Goal: Task Accomplishment & Management: Complete application form

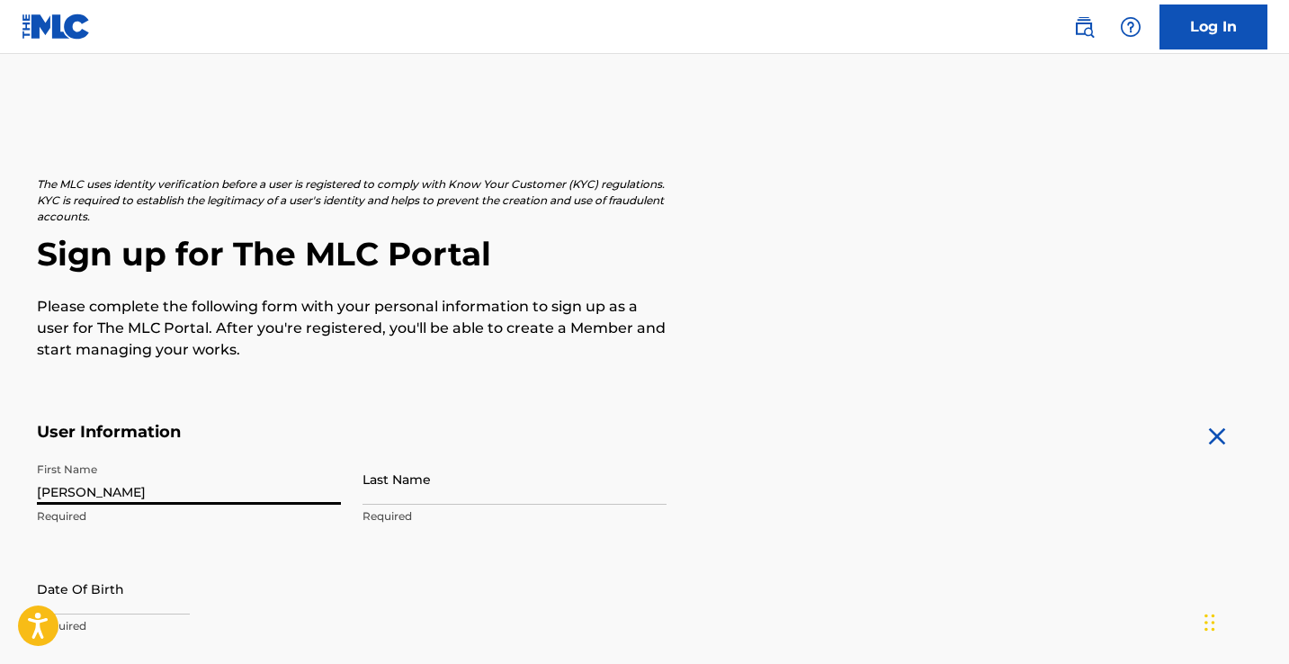
type input "[PERSON_NAME]"
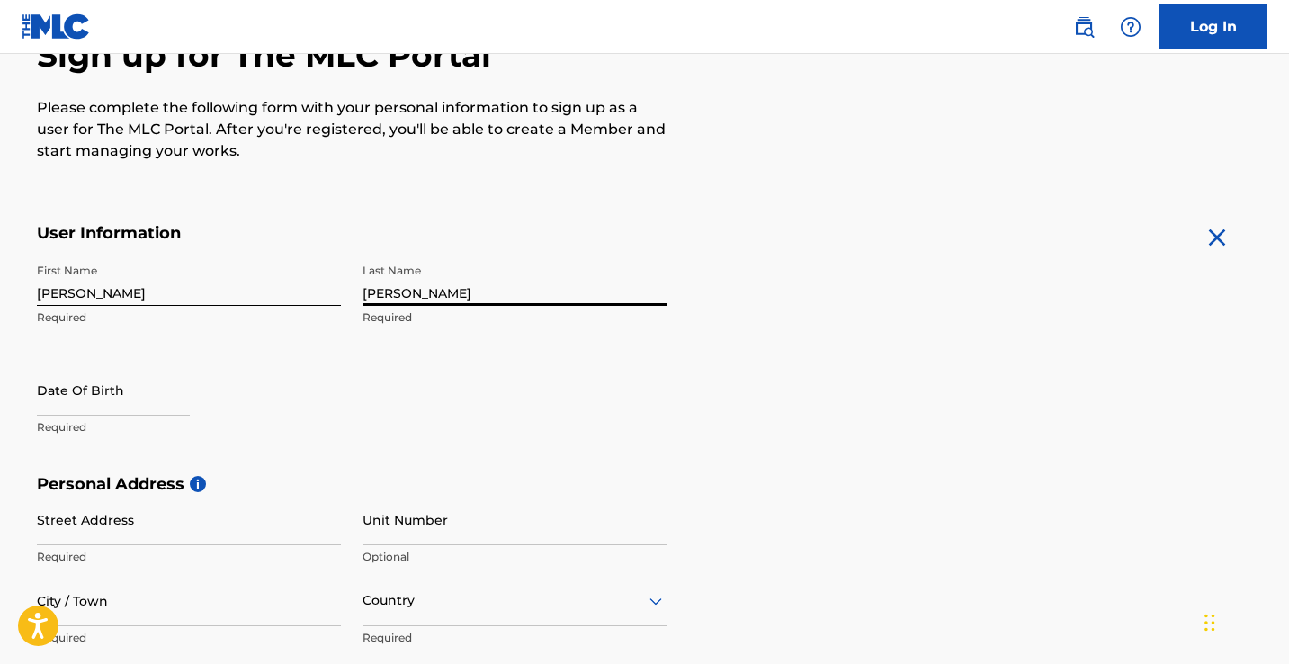
scroll to position [200, 0]
type input "[PERSON_NAME]"
select select "7"
select select "2025"
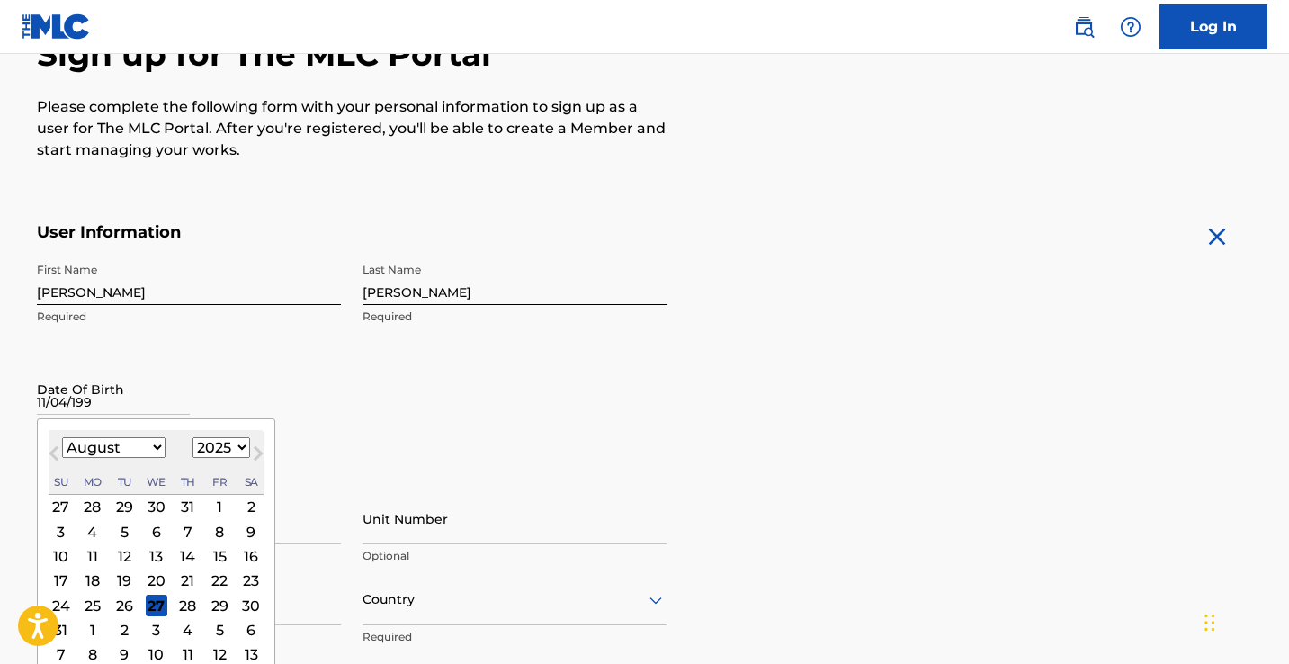
type input "[DATE]"
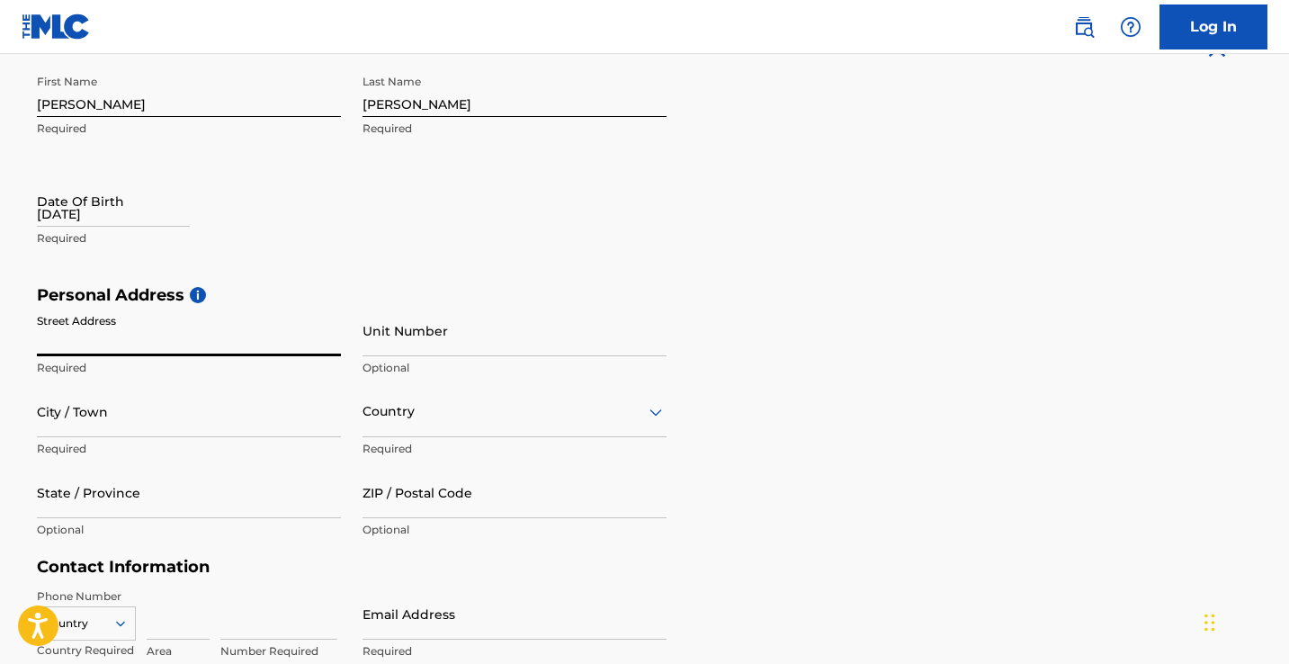
scroll to position [391, 0]
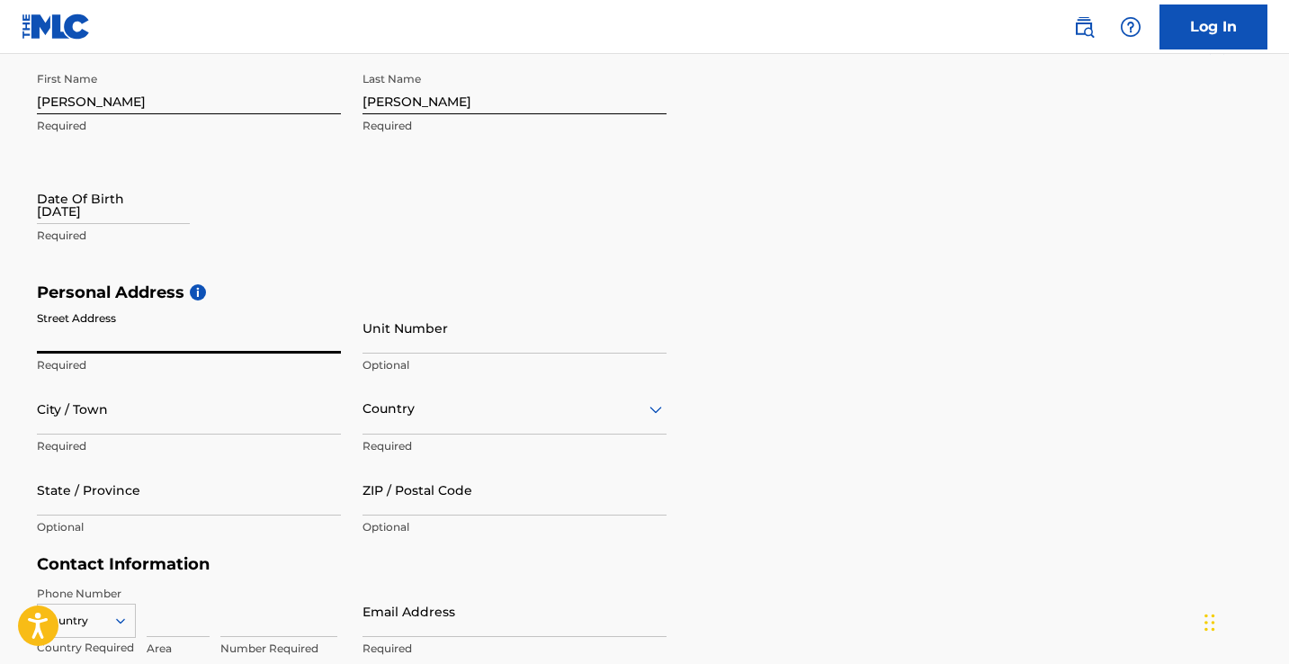
select select "7"
select select "2025"
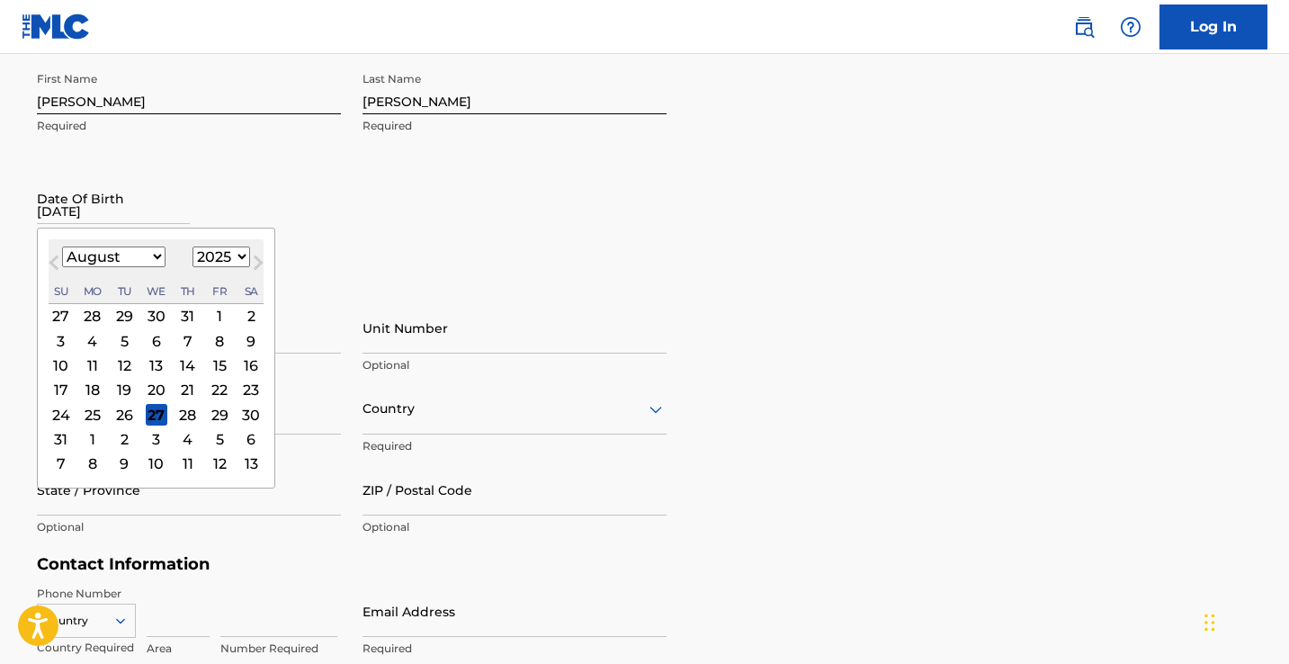
click at [69, 213] on input "[DATE]" at bounding box center [113, 198] width 153 height 51
select select "10"
select select "1990"
click at [119, 438] on div "4" at bounding box center [124, 439] width 22 height 22
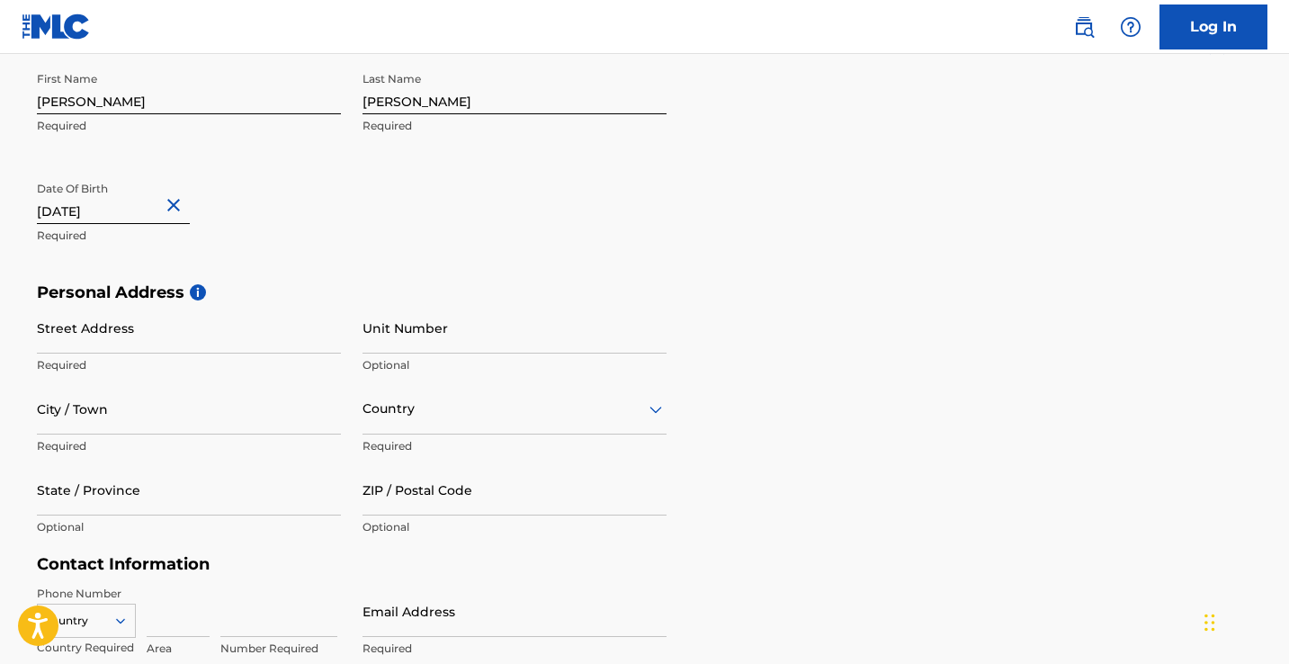
click at [86, 211] on input "[DATE]" at bounding box center [113, 198] width 153 height 51
select select "11"
select select "1990"
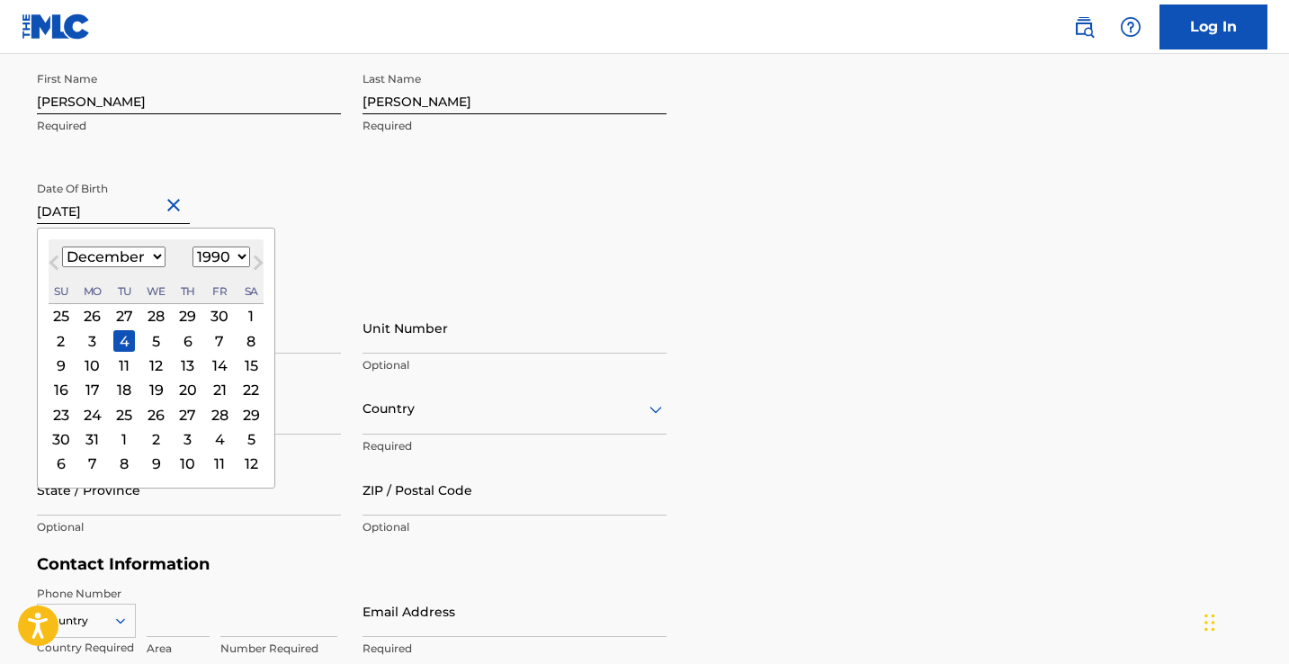
select select "10"
click at [65, 336] on div "4" at bounding box center [60, 341] width 22 height 22
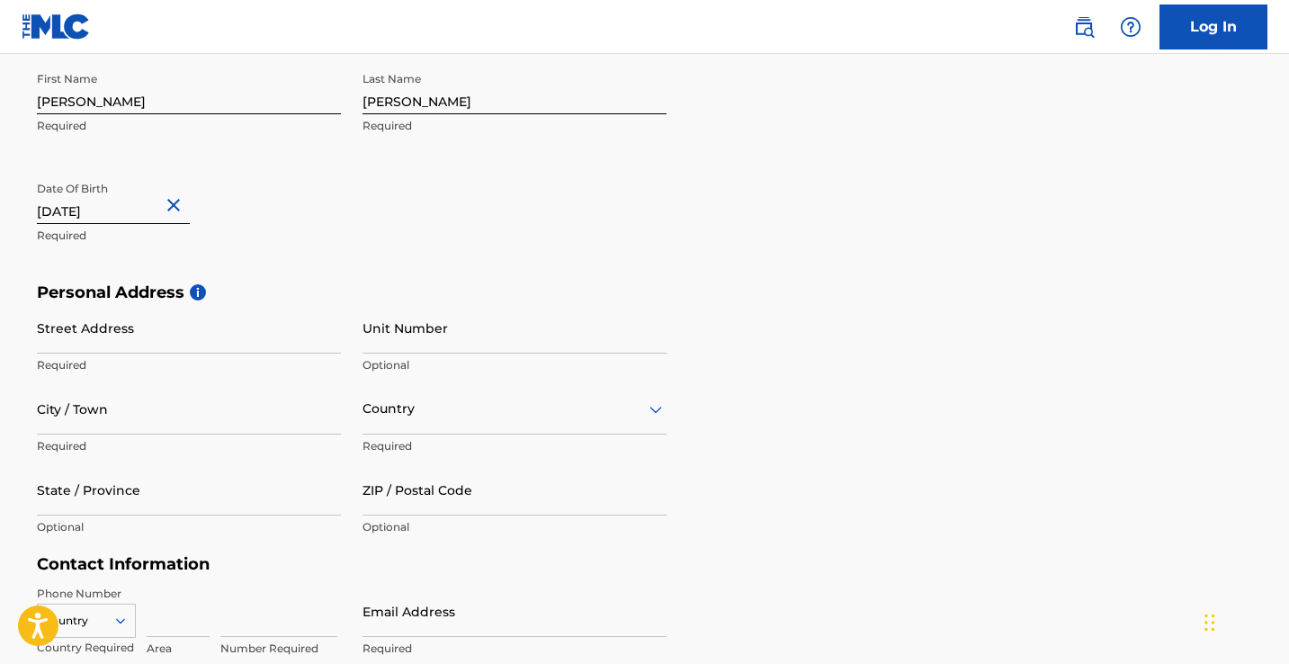
click at [67, 343] on input "Street Address" at bounding box center [189, 327] width 304 height 51
type input "235 [GEOGRAPHIC_DATA]"
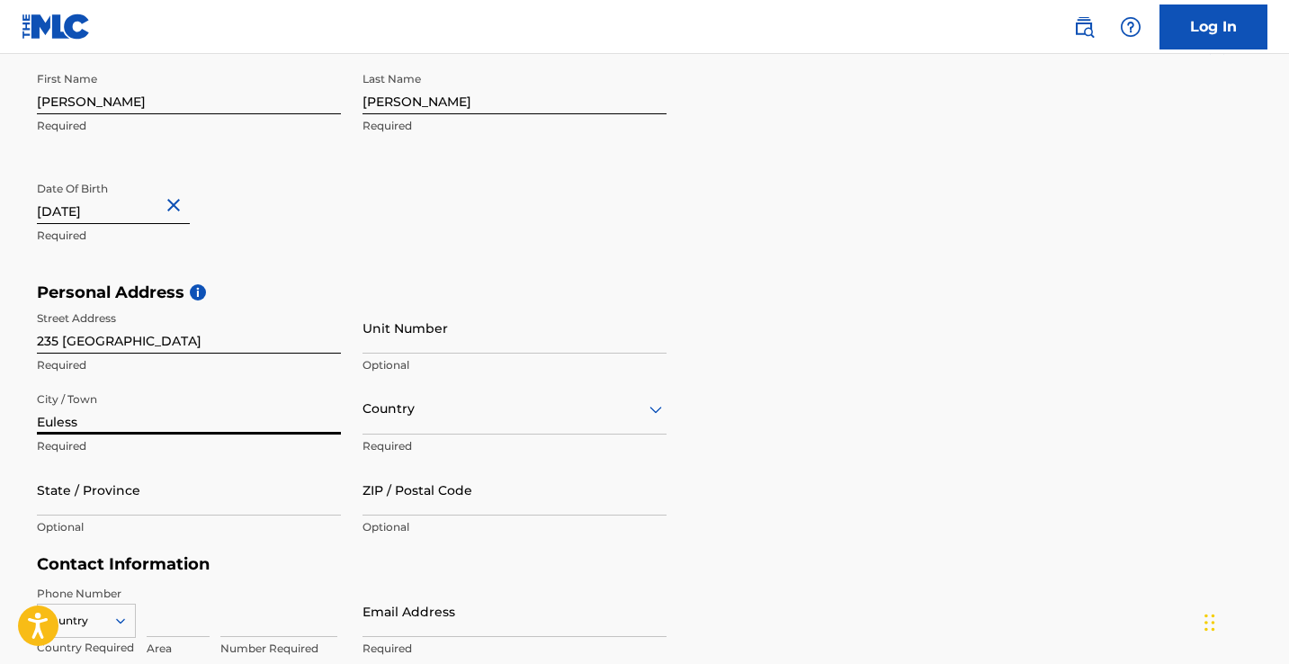
type input "Euless"
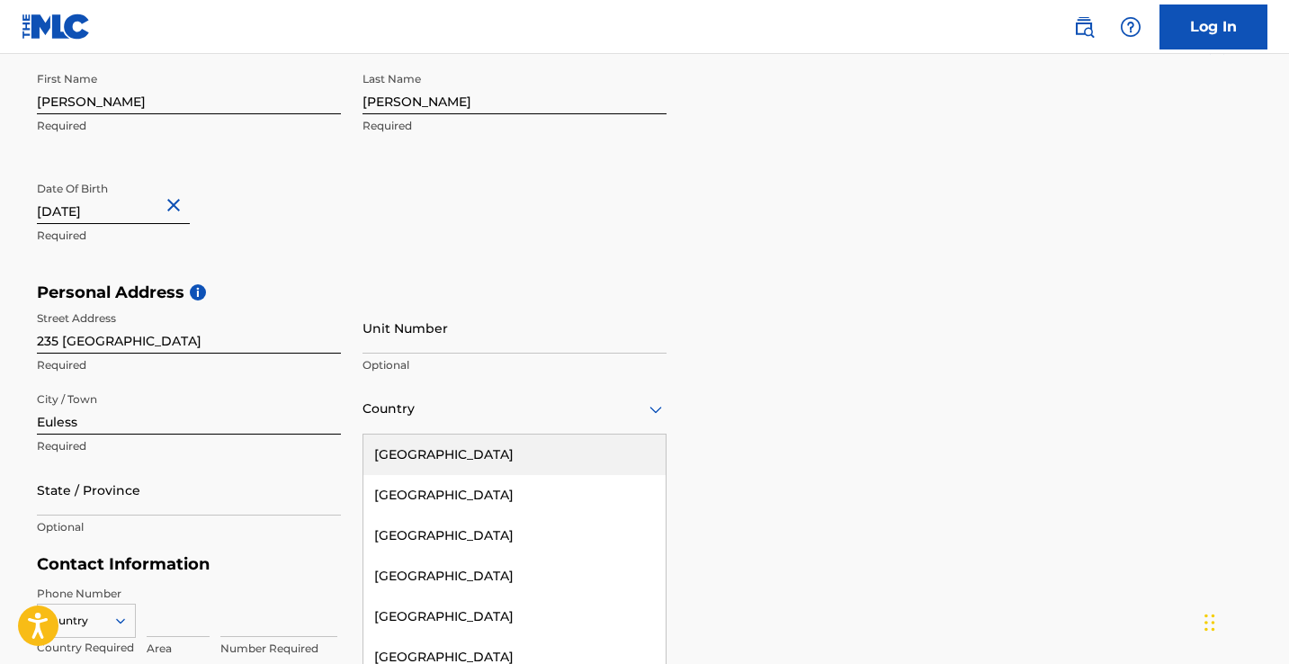
click at [406, 416] on div "[GEOGRAPHIC_DATA], 1 of 223. 223 results available. Use Up and Down to choose o…" at bounding box center [515, 408] width 304 height 51
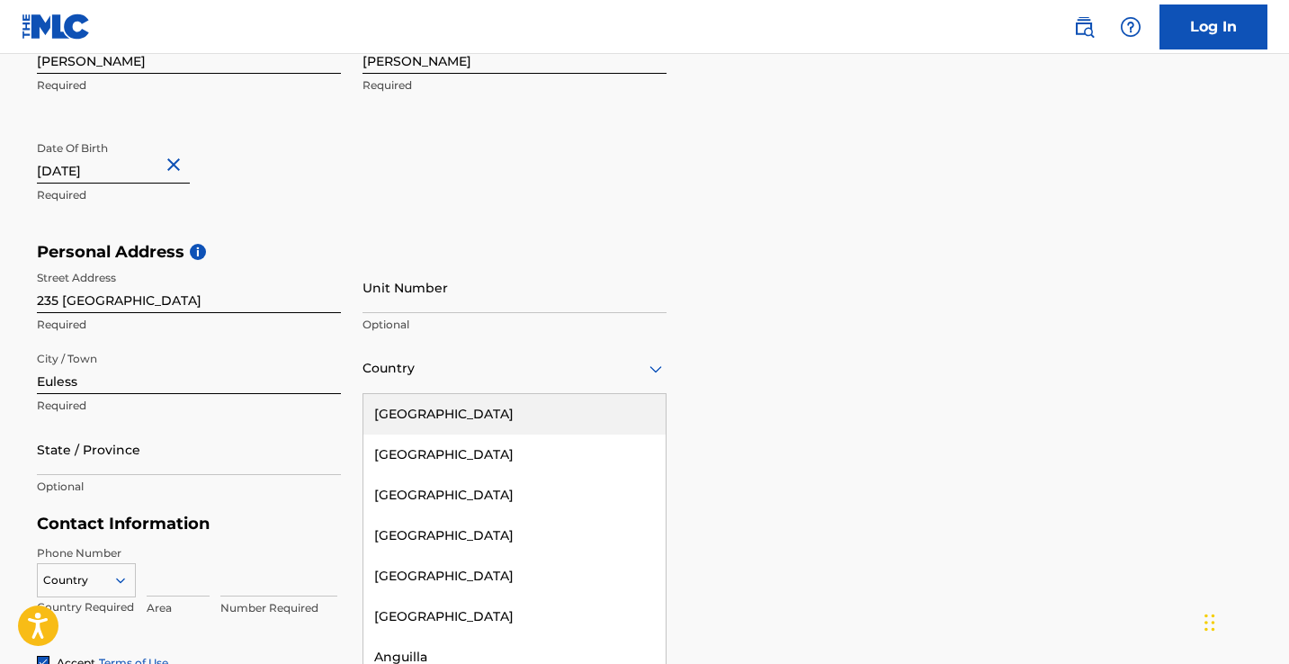
click at [406, 416] on div "[GEOGRAPHIC_DATA]" at bounding box center [515, 414] width 302 height 40
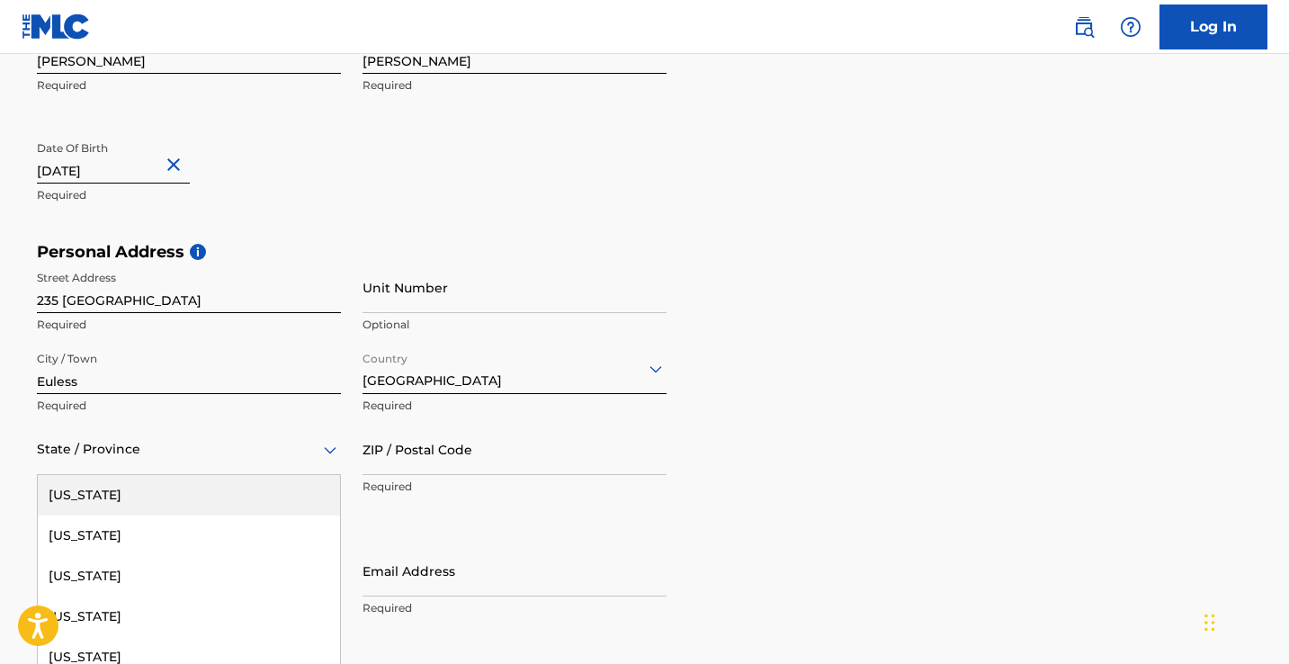
scroll to position [512, 0]
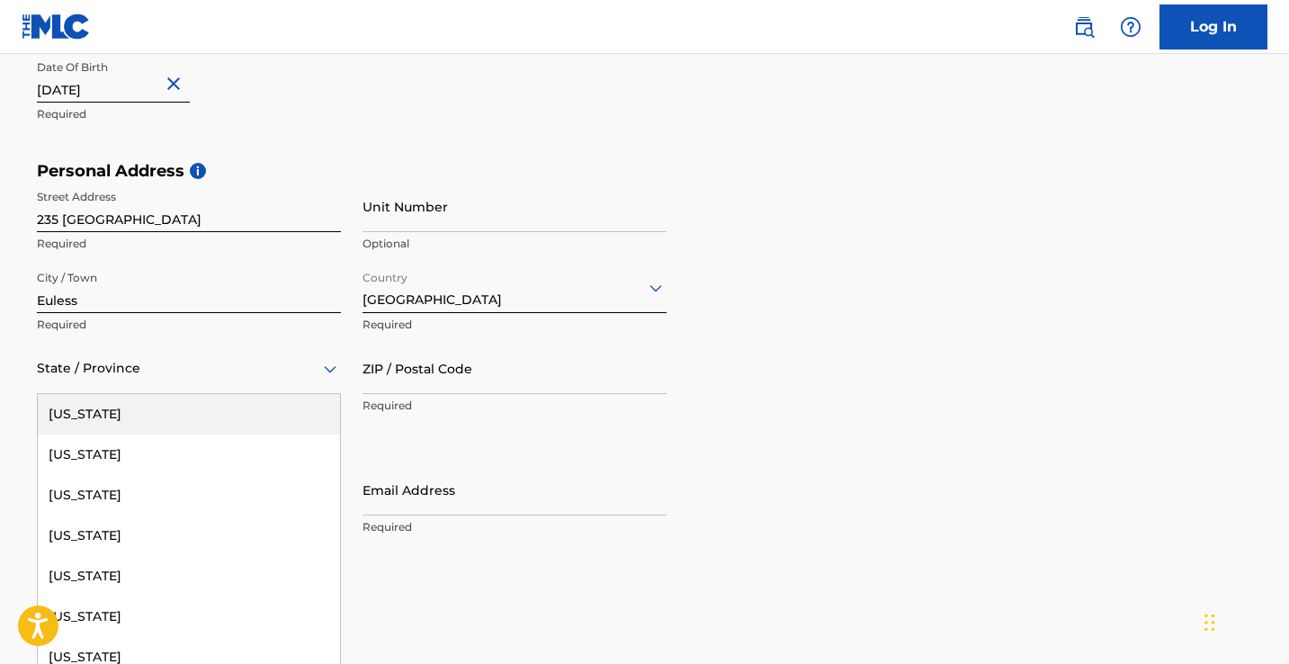
click at [232, 394] on div "[US_STATE], 1 of 57. 57 results available. Use Up and Down to choose options, p…" at bounding box center [189, 368] width 304 height 51
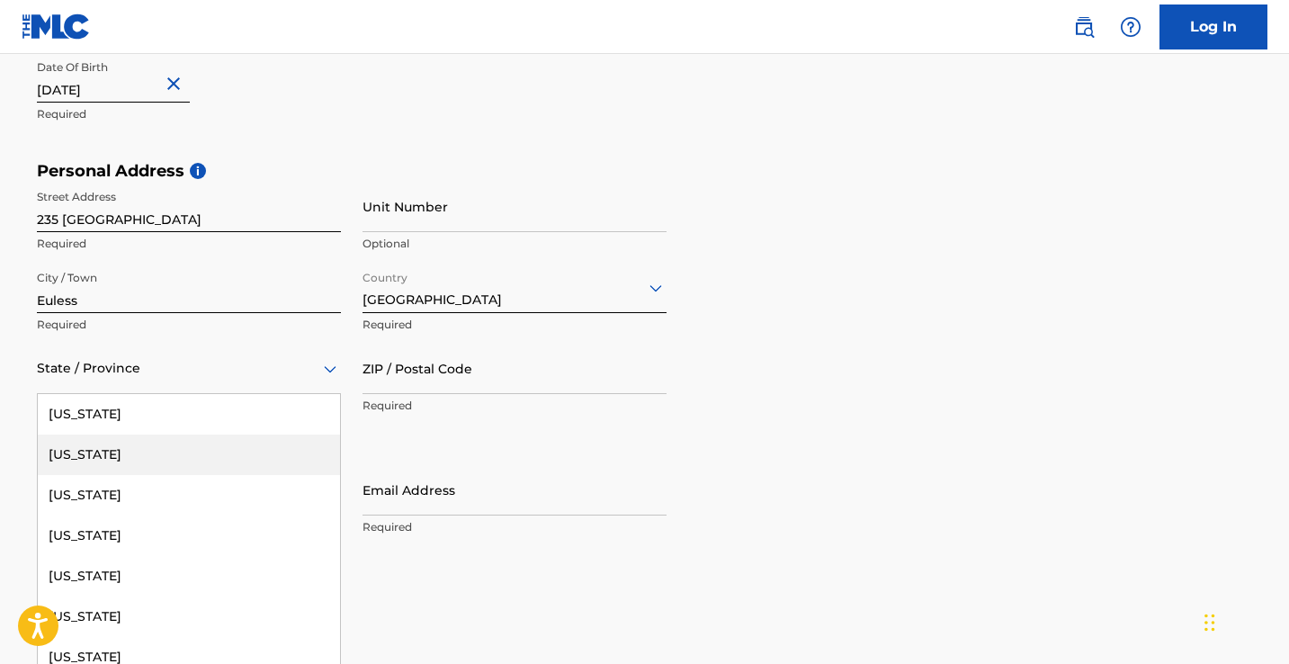
type input "t"
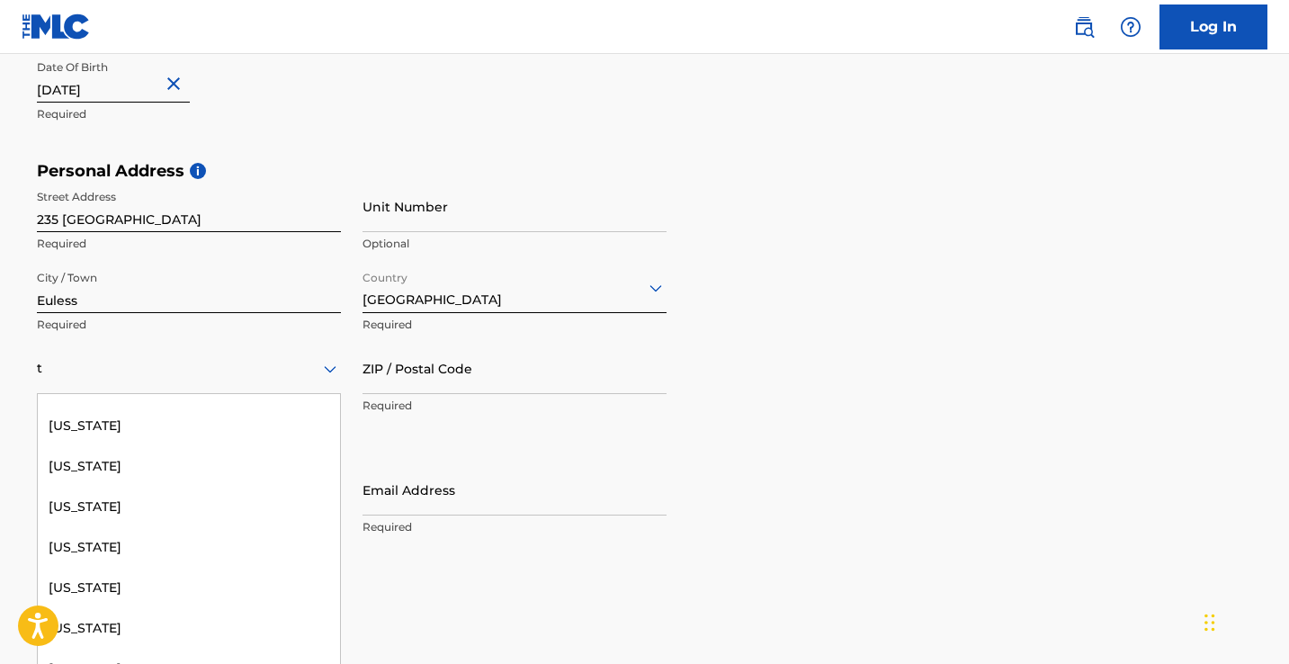
scroll to position [437, 0]
click at [184, 546] on div "[US_STATE]" at bounding box center [189, 544] width 302 height 40
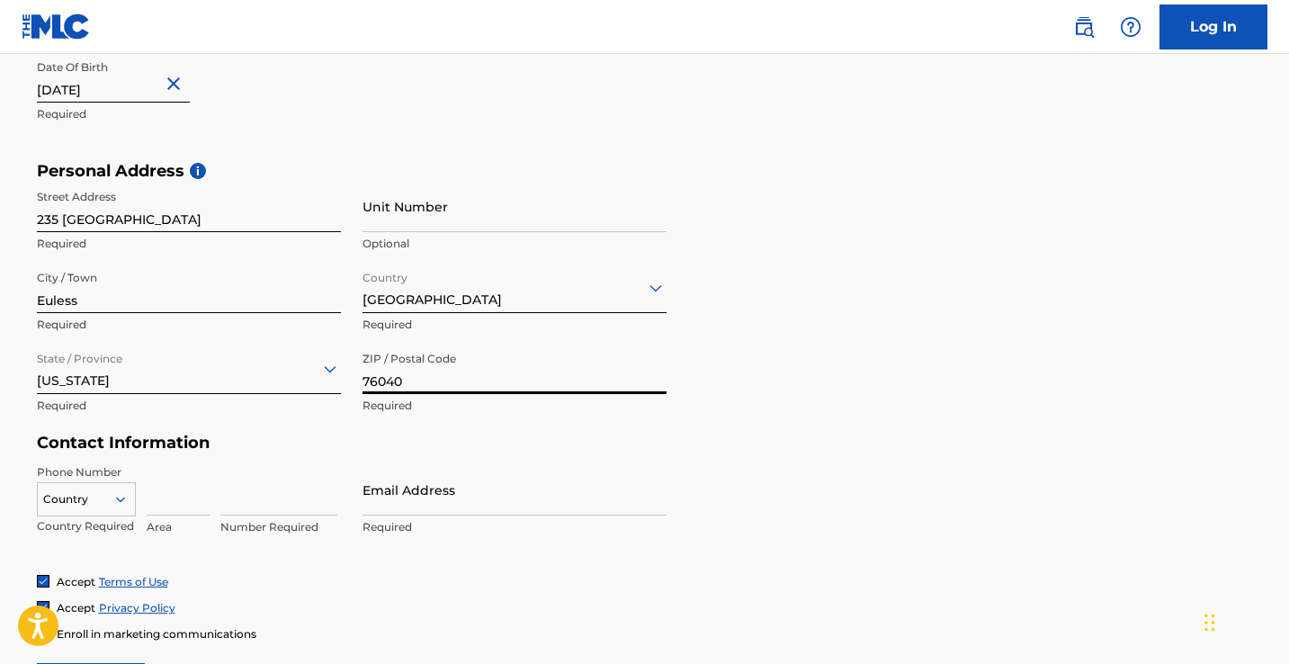
type input "76040"
click at [304, 453] on div "Contact Information Phone Number Country Country Required Area Number Required …" at bounding box center [352, 503] width 630 height 141
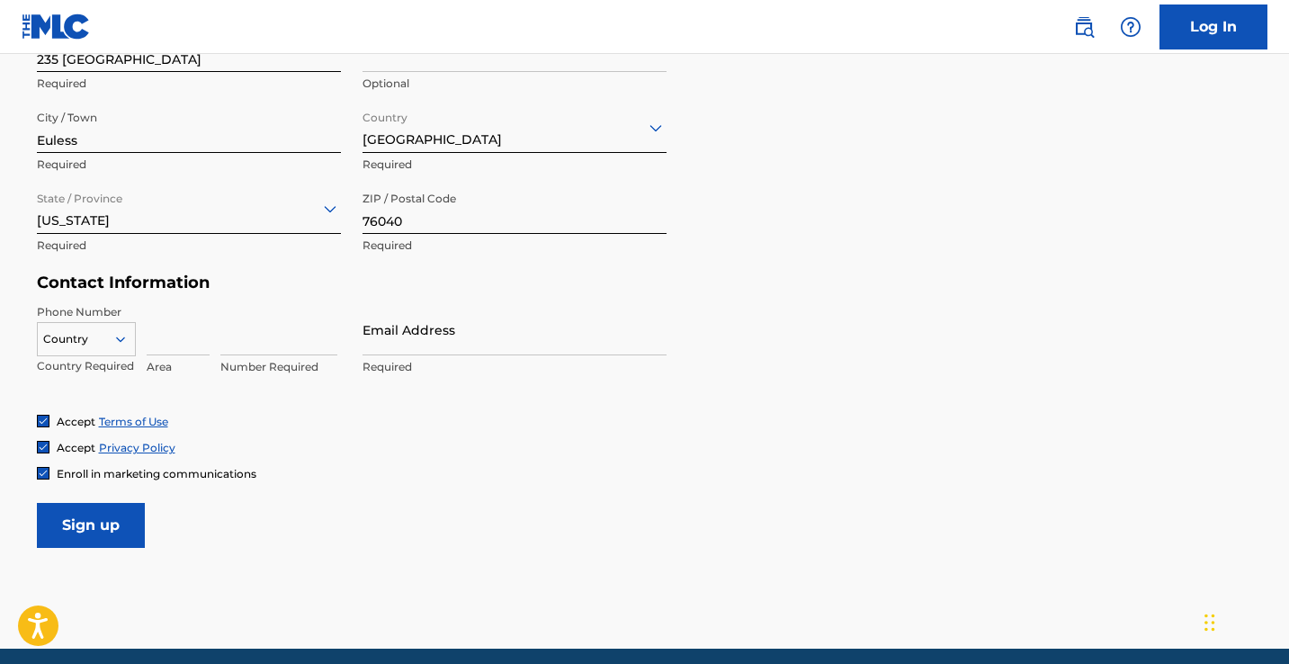
scroll to position [677, 0]
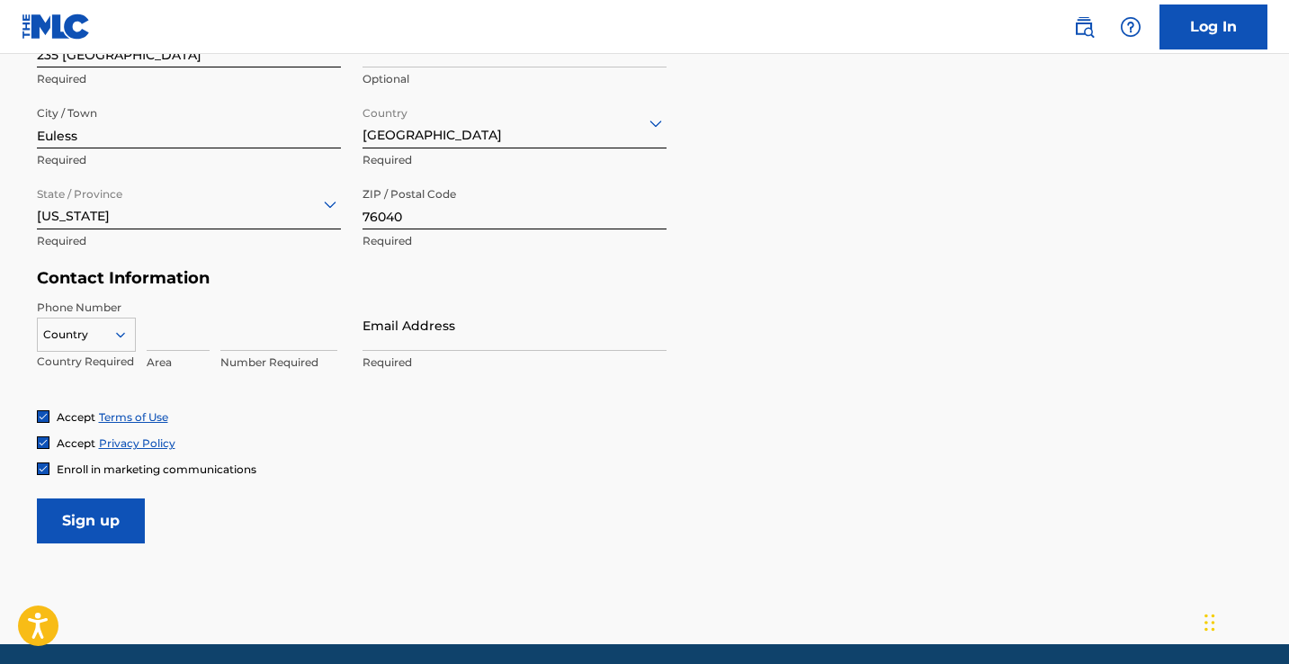
click at [114, 333] on icon at bounding box center [120, 335] width 16 height 16
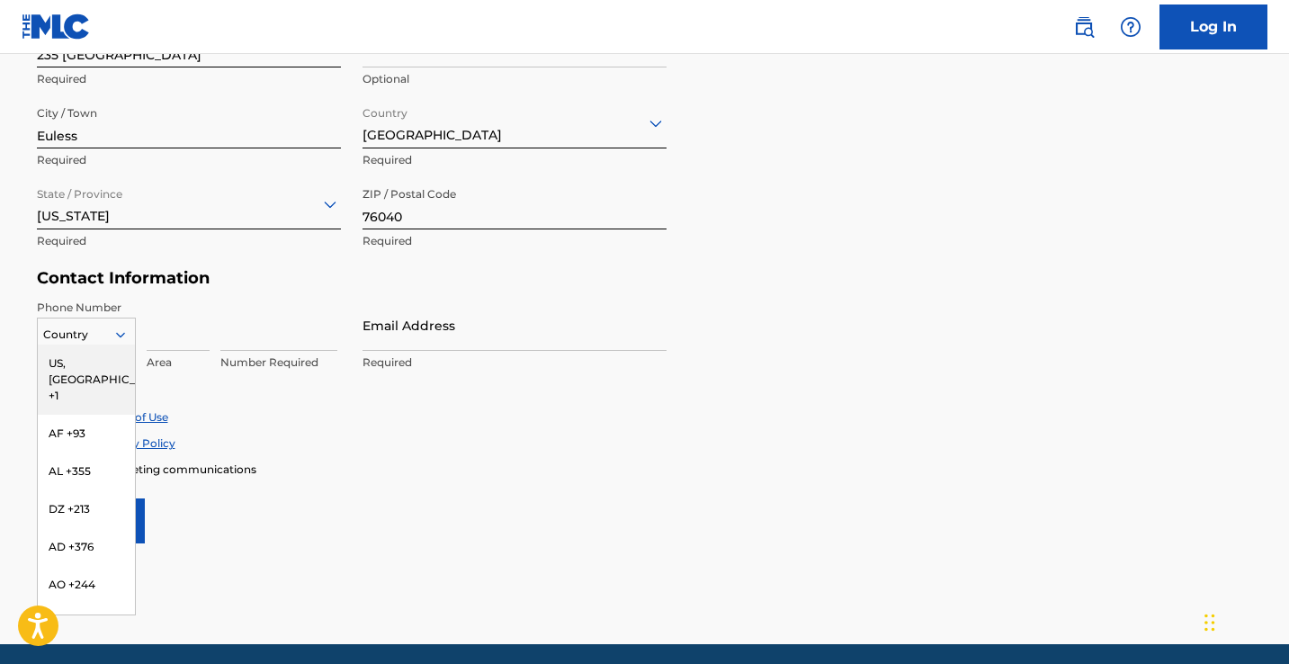
click at [98, 364] on div "US, [GEOGRAPHIC_DATA] +1" at bounding box center [86, 380] width 97 height 70
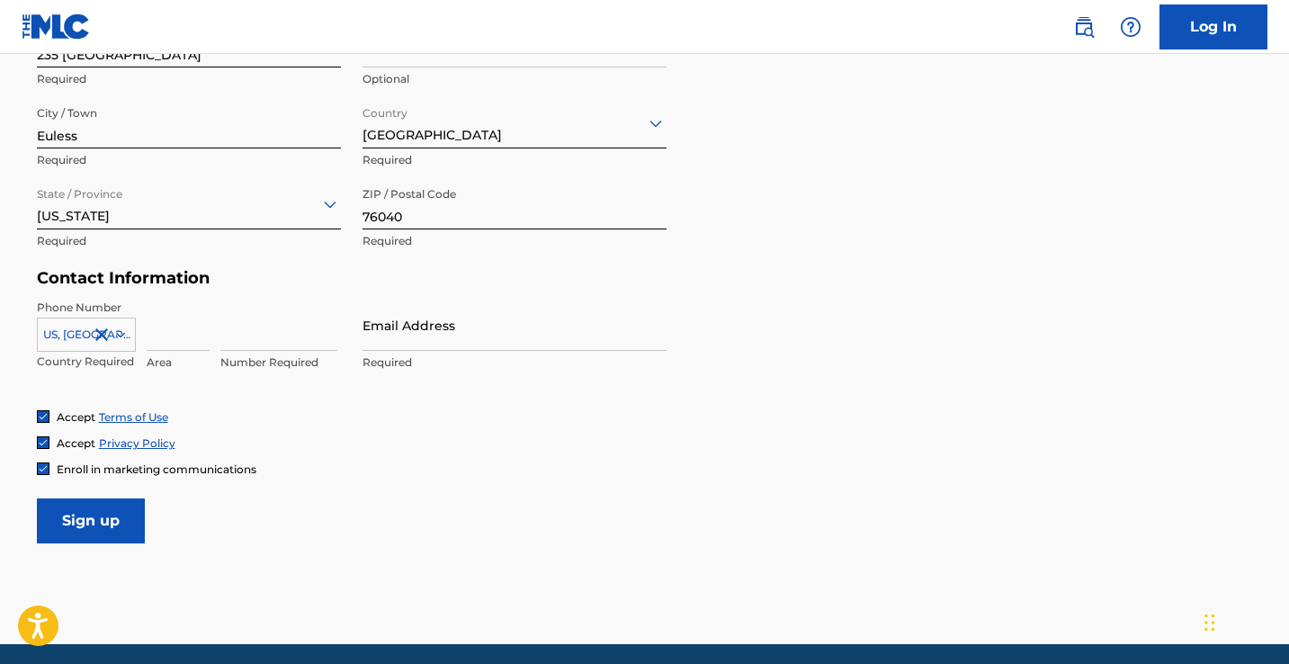
click at [164, 334] on input at bounding box center [178, 325] width 63 height 51
type input "214"
type input "7234742"
type input "[EMAIL_ADDRESS][DOMAIN_NAME]"
click at [42, 462] on div at bounding box center [43, 468] width 13 height 13
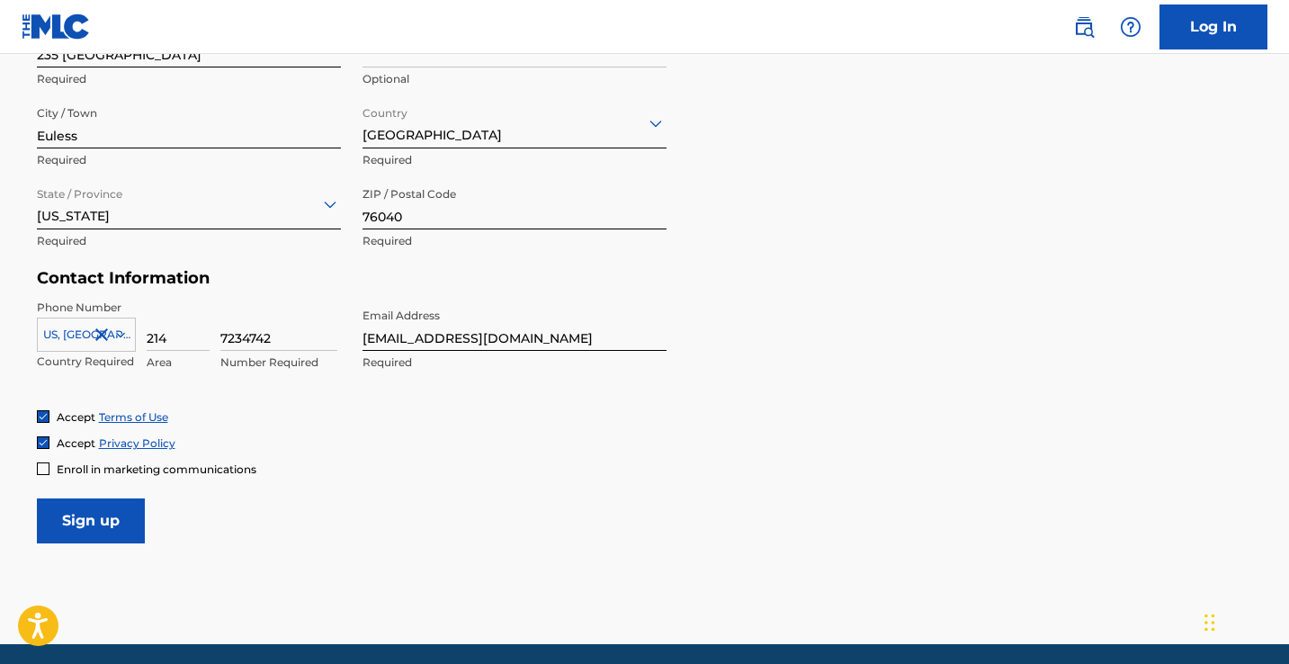
click at [73, 504] on input "Sign up" at bounding box center [91, 520] width 108 height 45
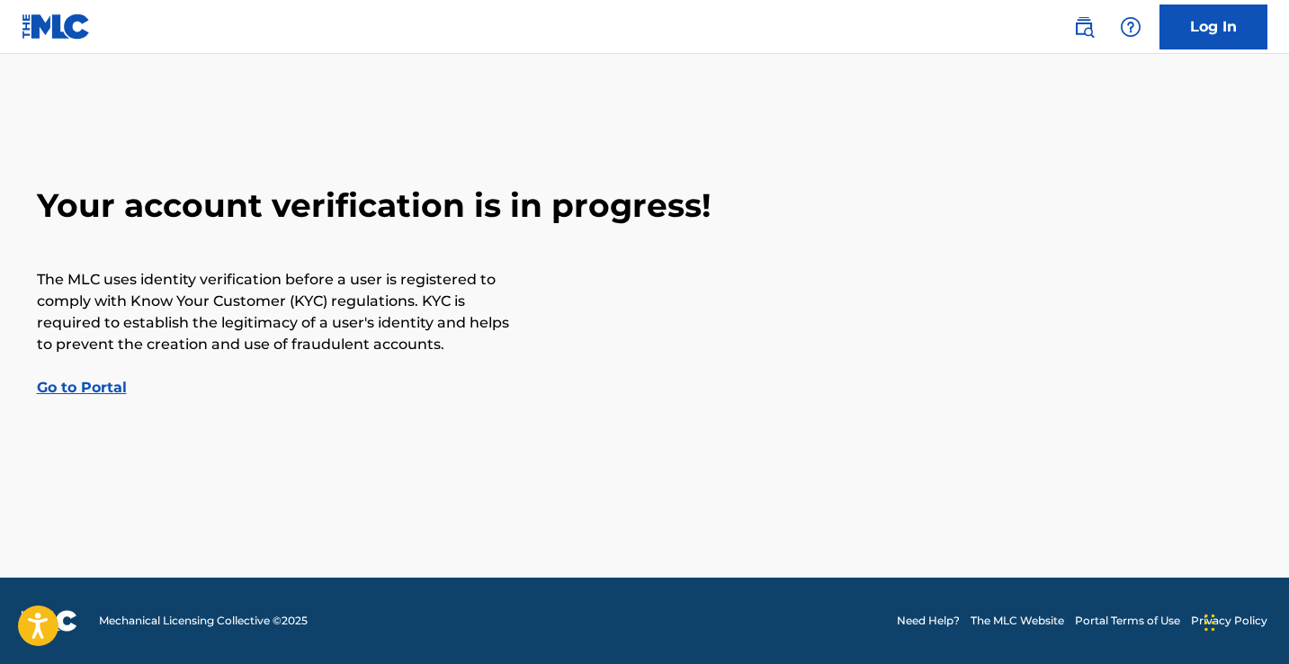
click at [78, 391] on link "Go to Portal" at bounding box center [82, 387] width 90 height 17
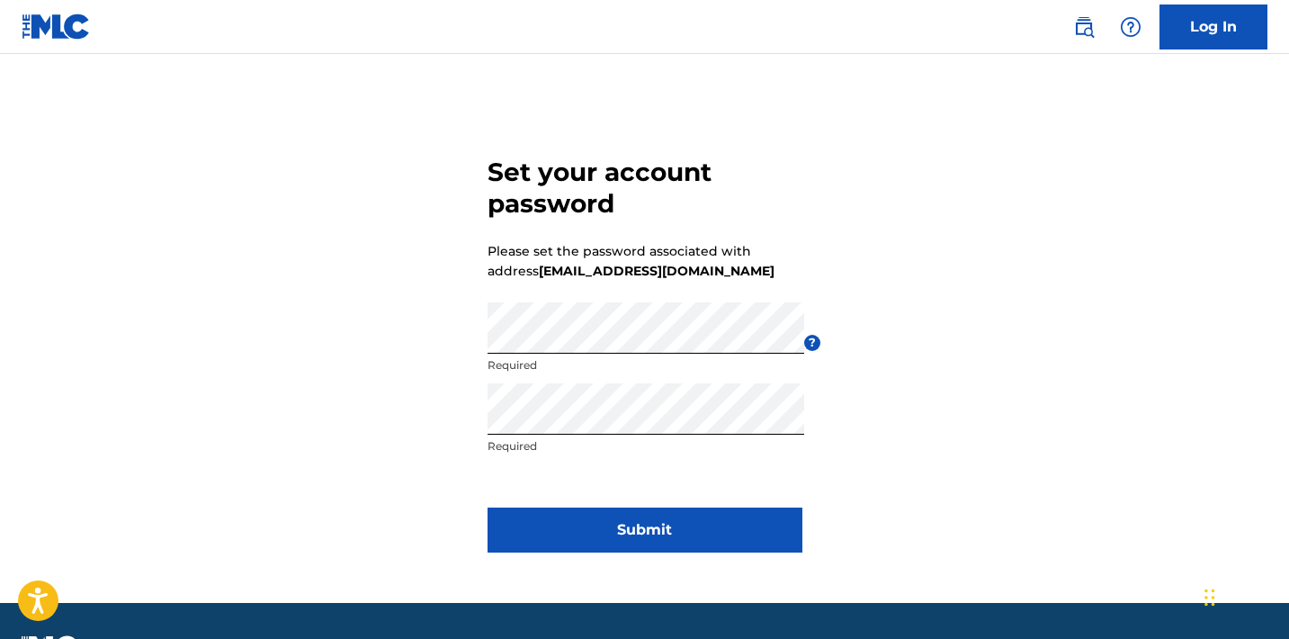
click at [601, 529] on button "Submit" at bounding box center [645, 529] width 315 height 45
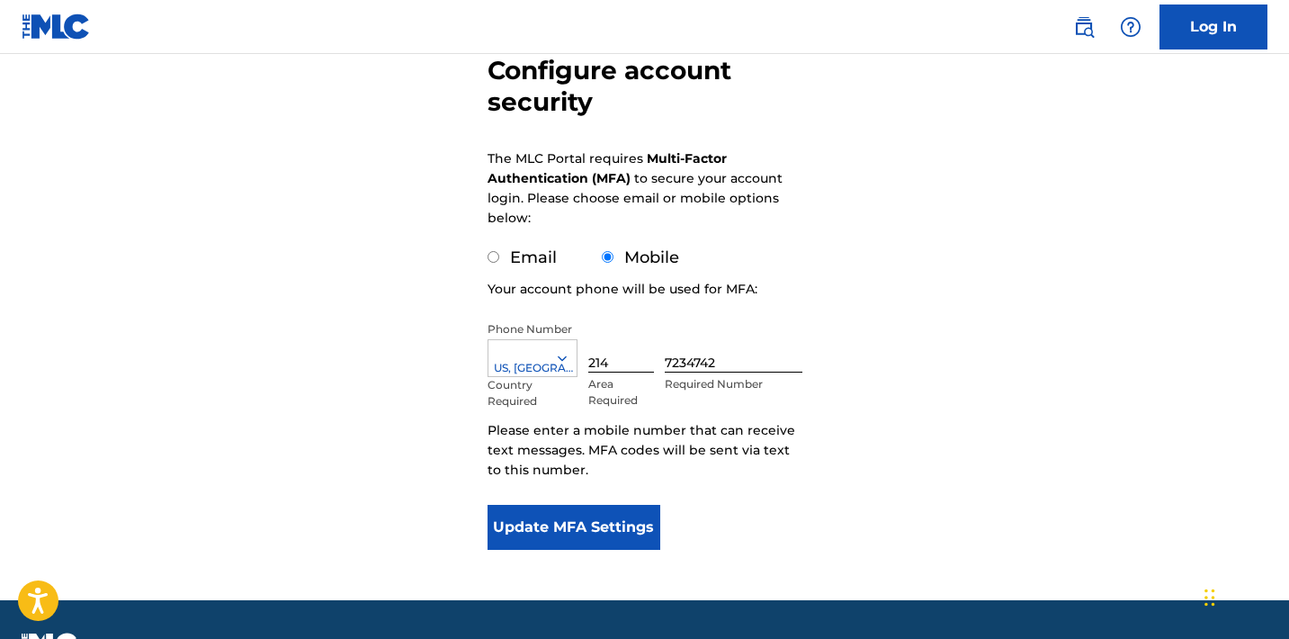
scroll to position [185, 0]
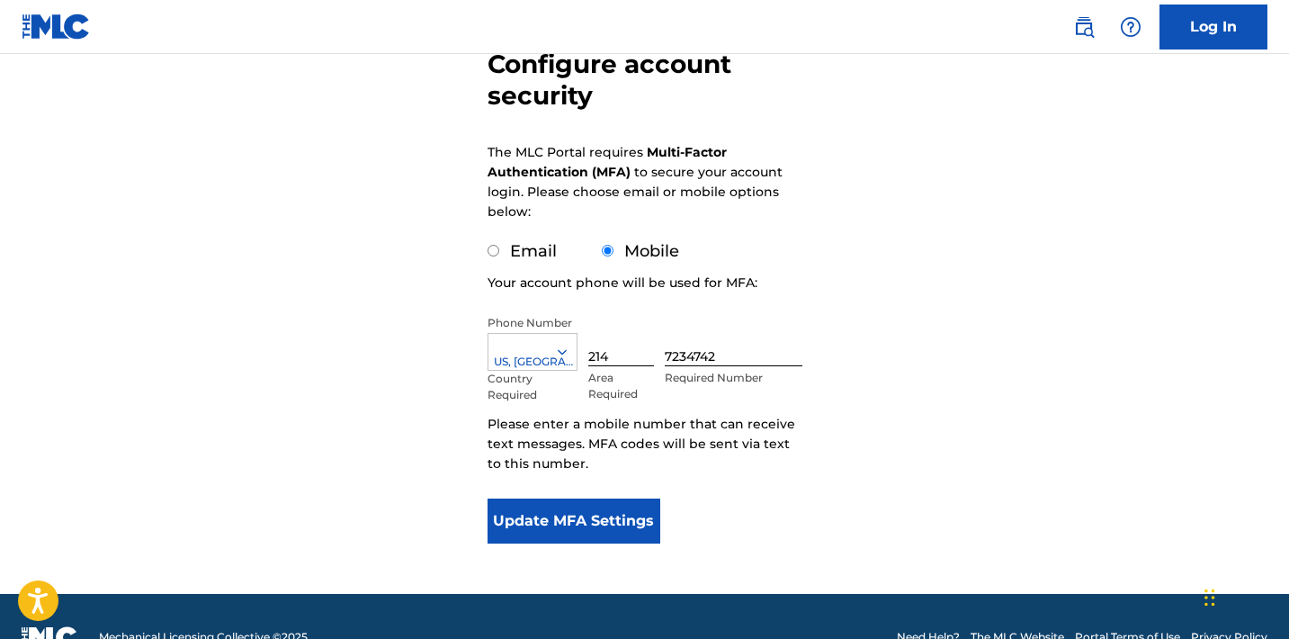
click at [595, 516] on button "Update MFA Settings" at bounding box center [575, 520] width 174 height 45
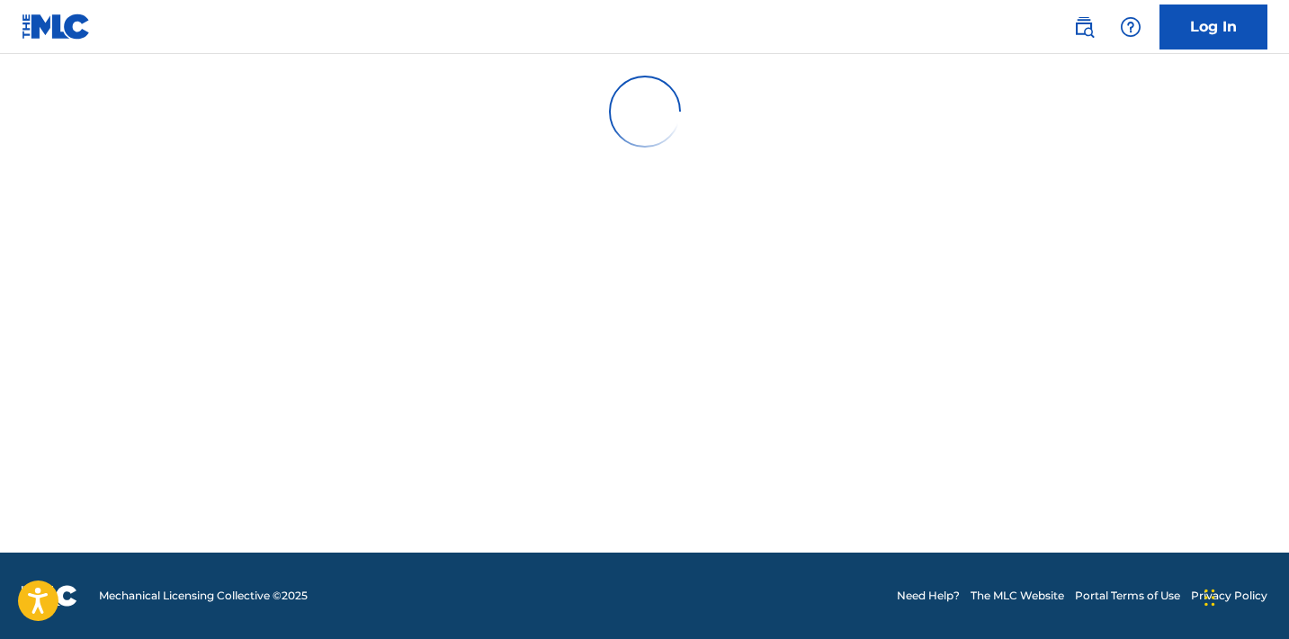
scroll to position [0, 0]
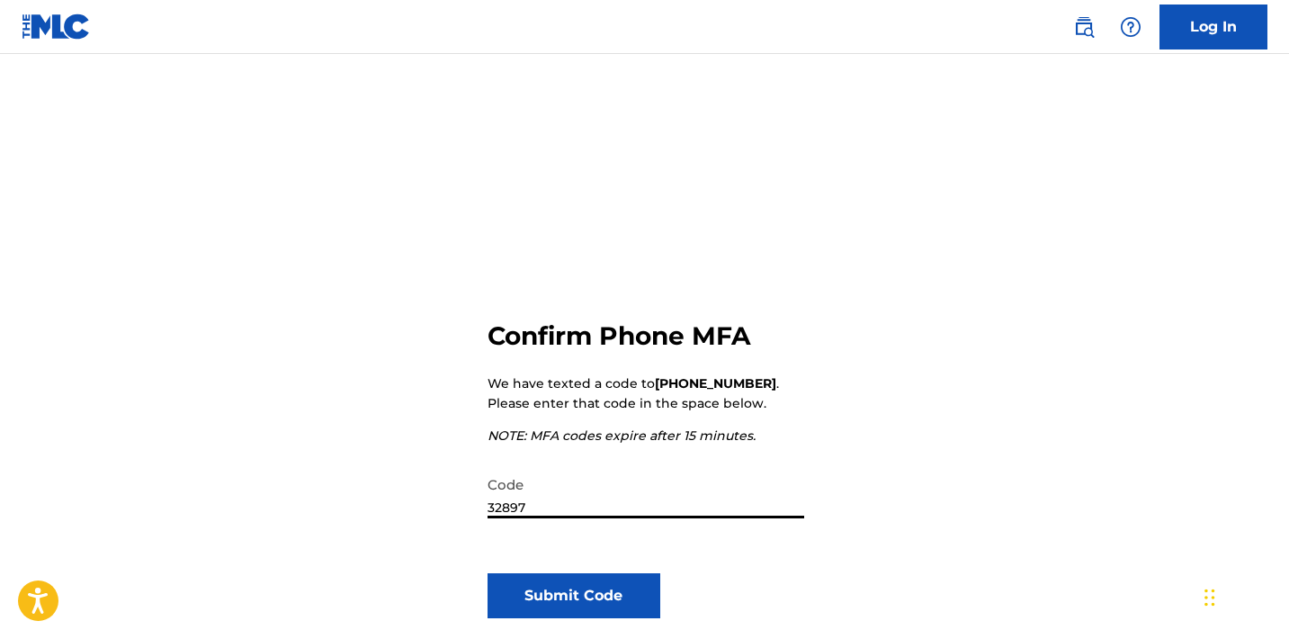
type input "328972"
click at [589, 592] on button "Submit Code" at bounding box center [575, 595] width 174 height 45
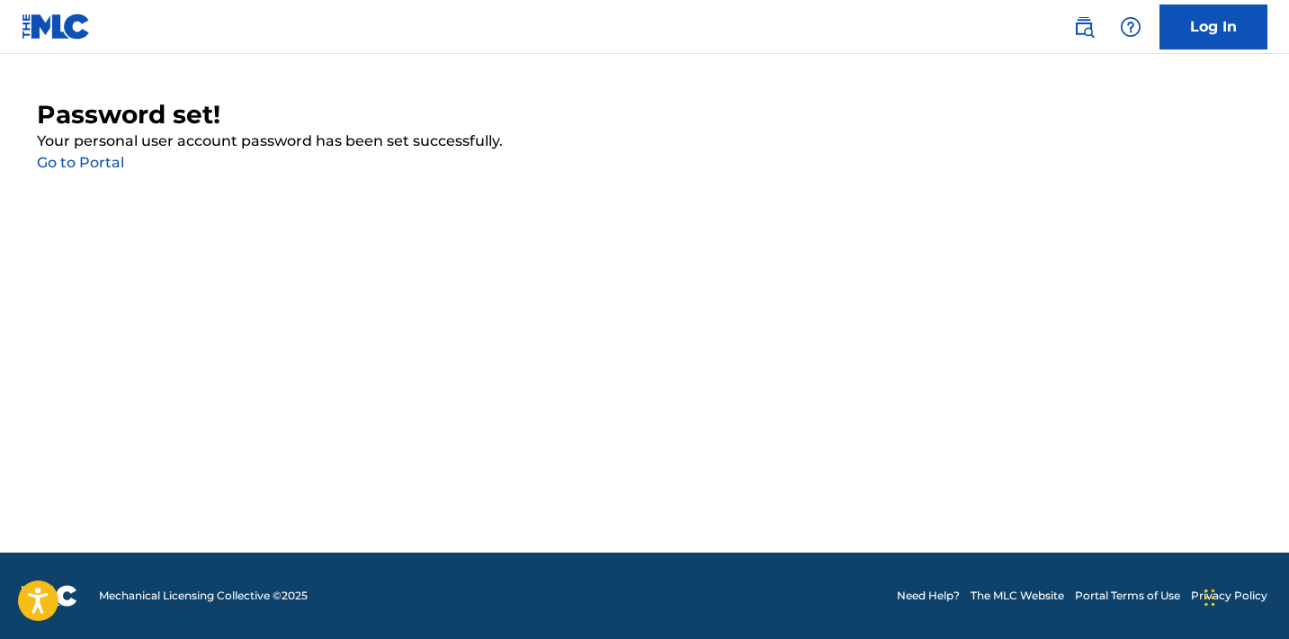
click at [76, 164] on link "Go to Portal" at bounding box center [80, 162] width 87 height 17
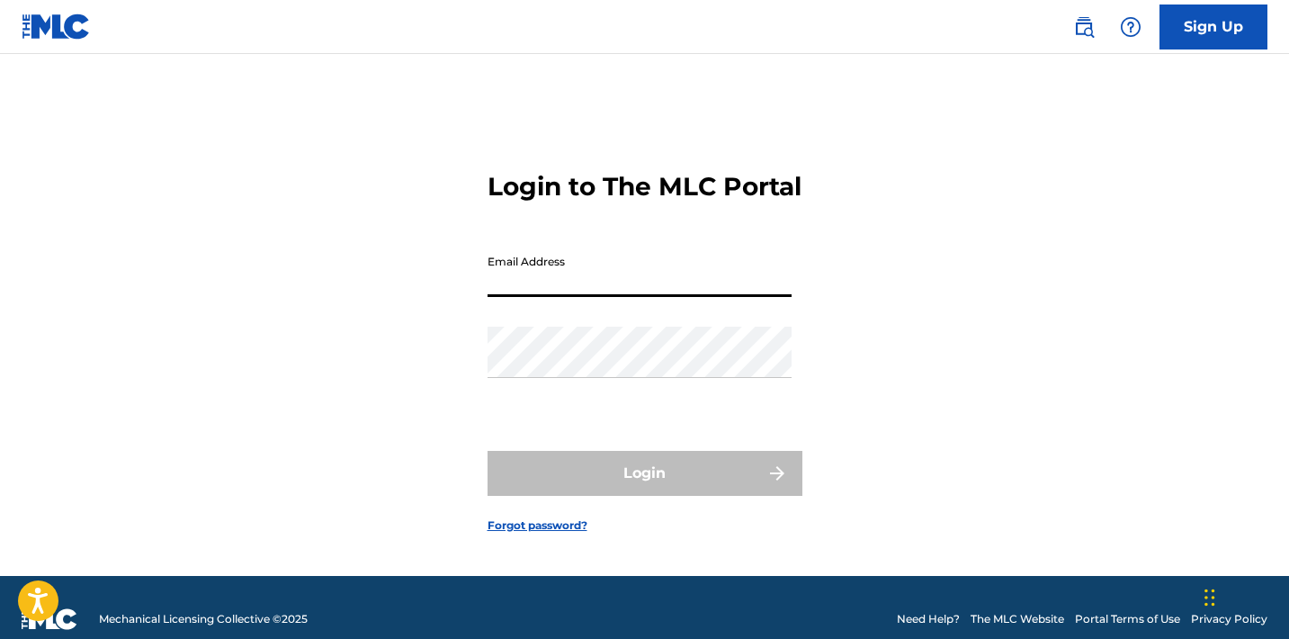
type input "[EMAIL_ADDRESS][DOMAIN_NAME]"
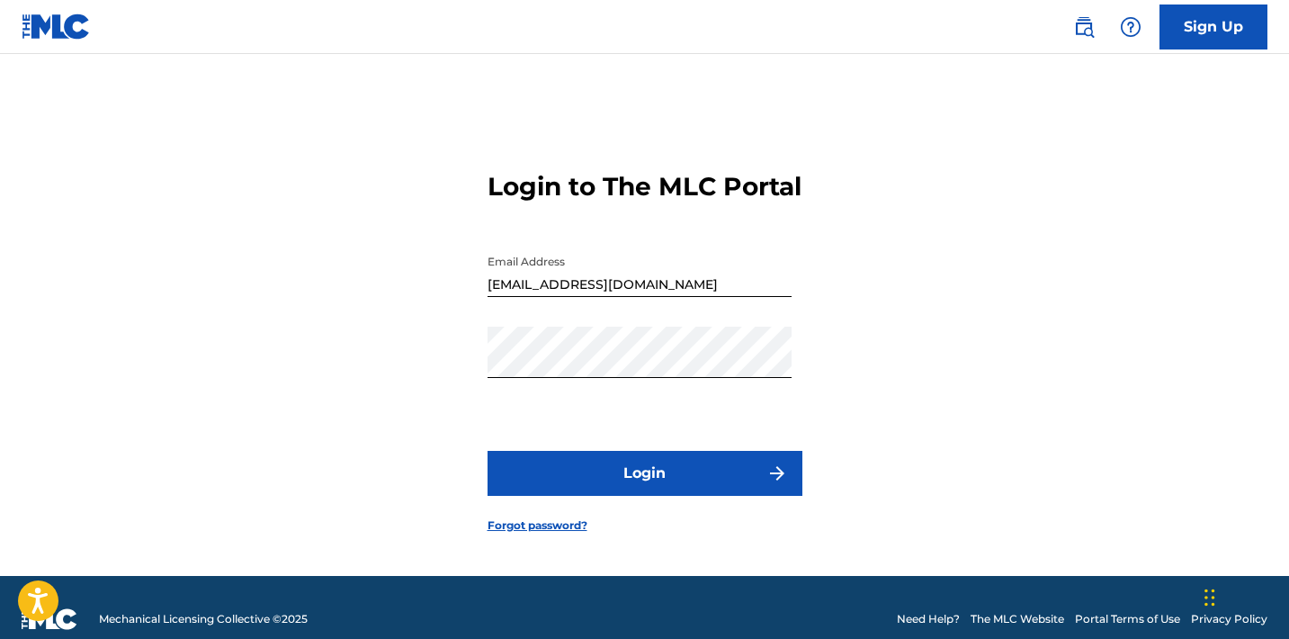
click at [636, 492] on button "Login" at bounding box center [645, 473] width 315 height 45
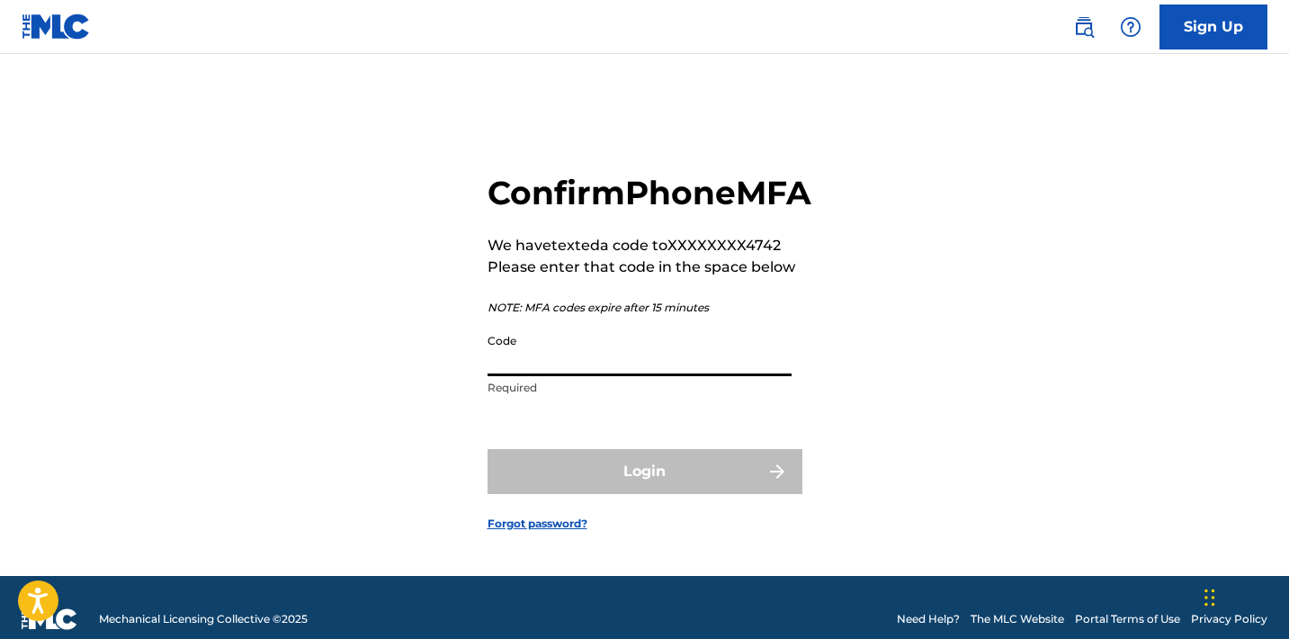
click at [587, 376] on input "Code" at bounding box center [640, 350] width 304 height 51
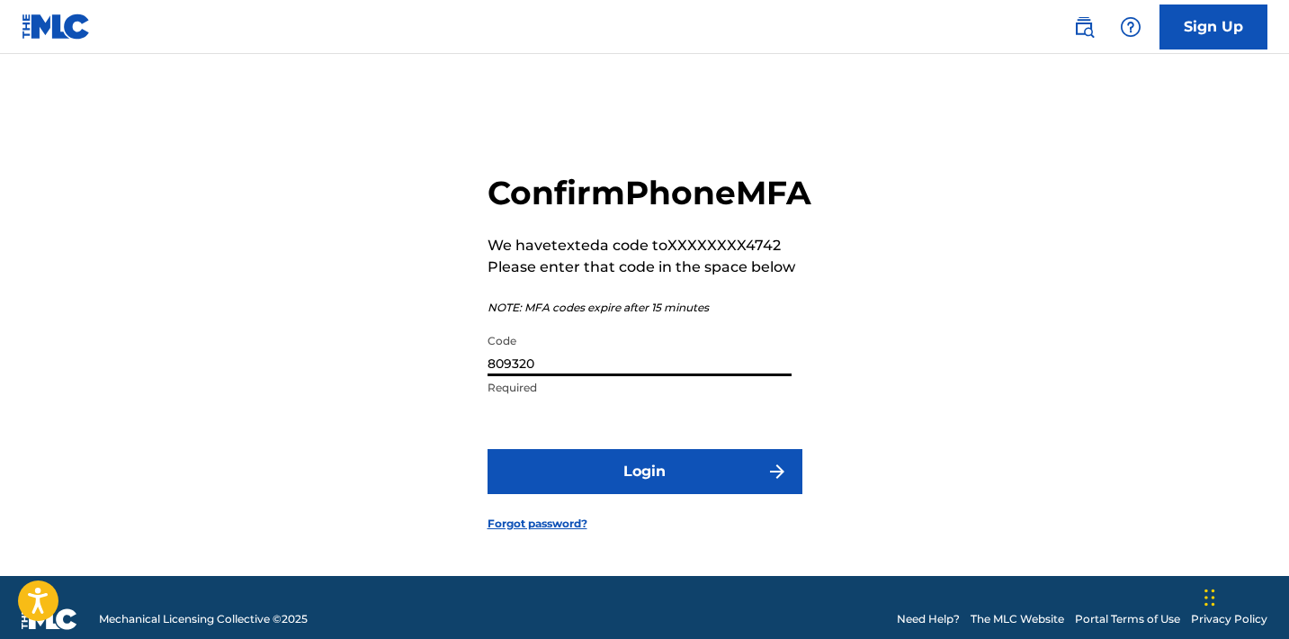
type input "809320"
click at [654, 491] on button "Login" at bounding box center [645, 471] width 315 height 45
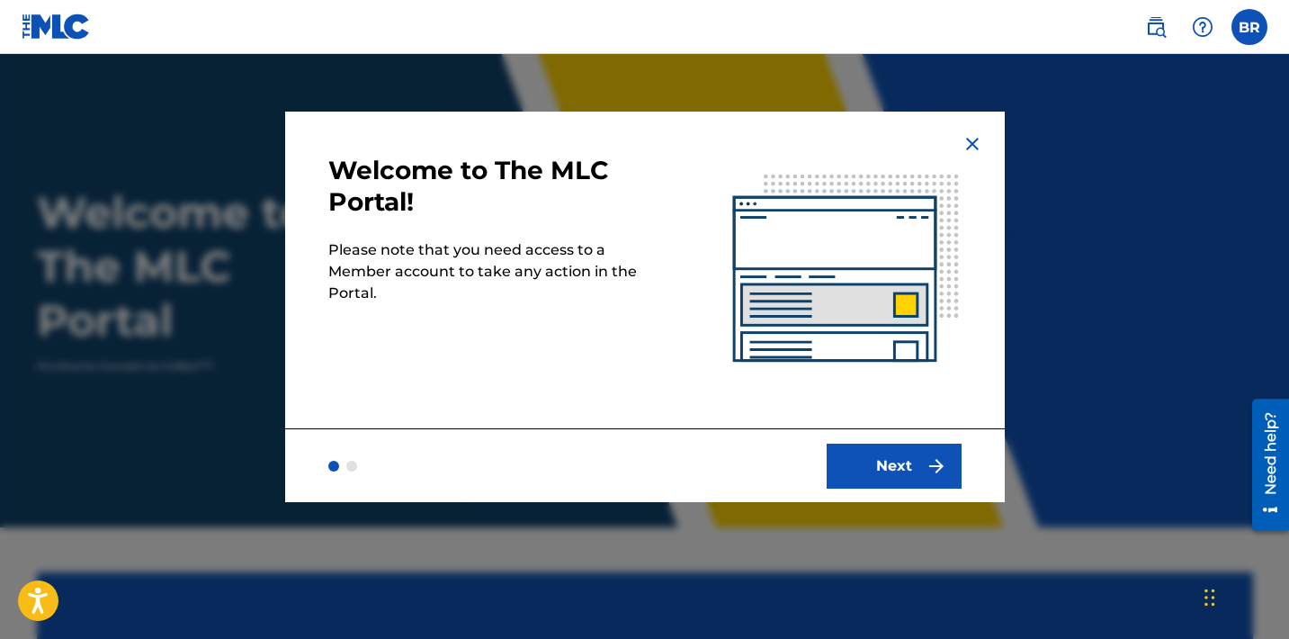
click at [902, 472] on button "Next" at bounding box center [894, 466] width 135 height 45
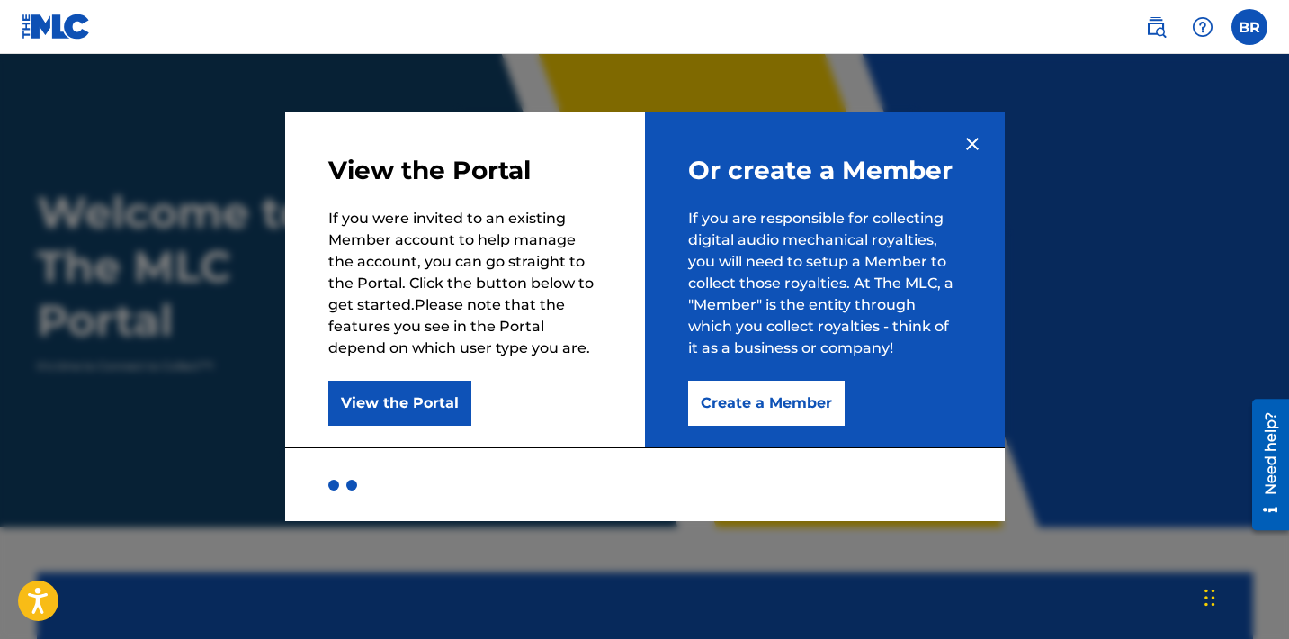
click at [786, 400] on button "Create a Member" at bounding box center [766, 403] width 157 height 45
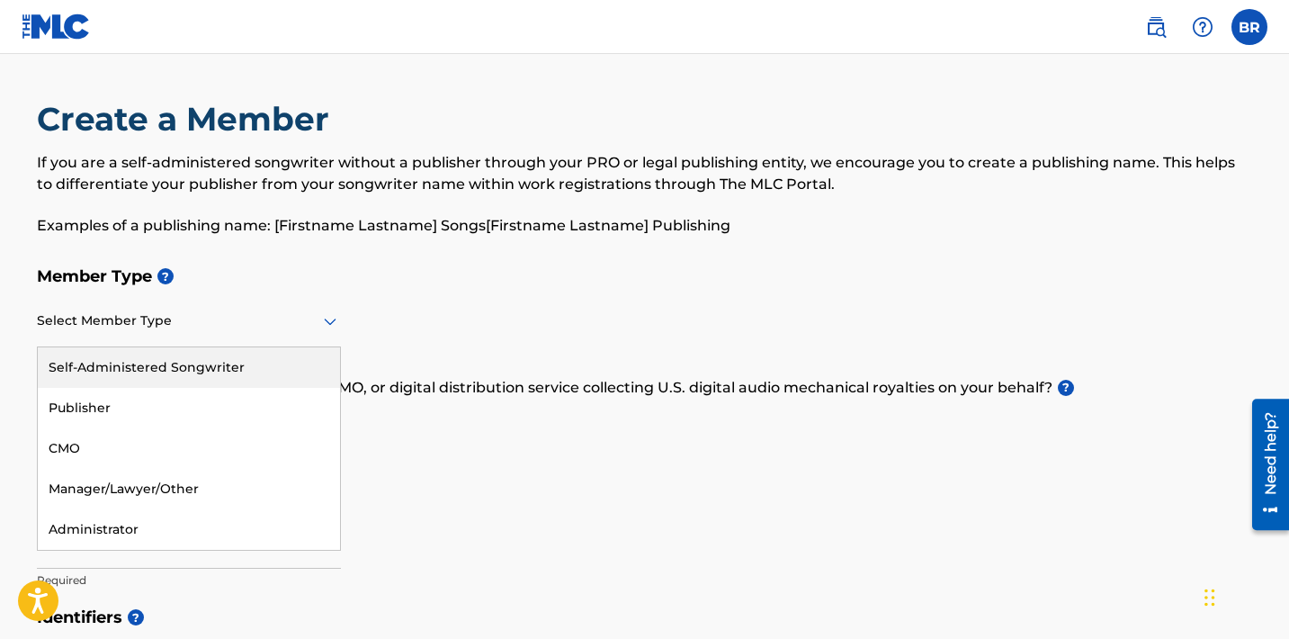
click at [205, 329] on div at bounding box center [189, 321] width 304 height 22
click at [198, 361] on div "Self-Administered Songwriter" at bounding box center [189, 367] width 302 height 40
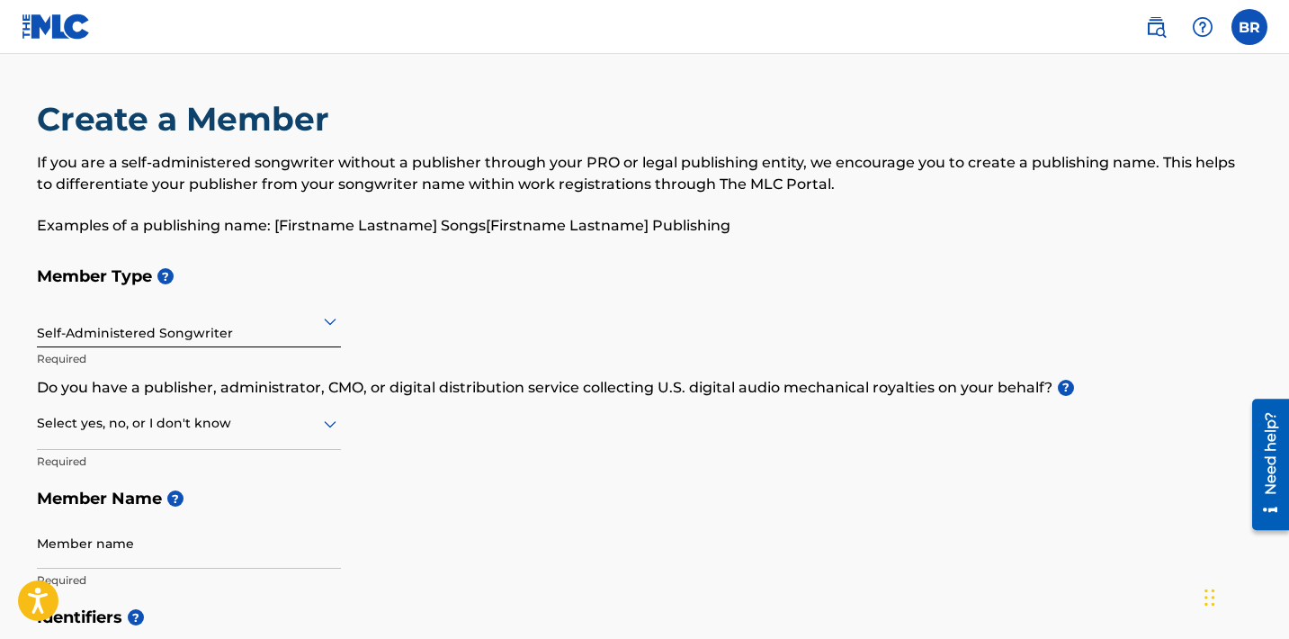
click at [311, 326] on div at bounding box center [189, 321] width 304 height 22
click at [429, 312] on div "Member Type ? Self-Administered Songwriter Required Do you have a publisher, ad…" at bounding box center [645, 427] width 1216 height 341
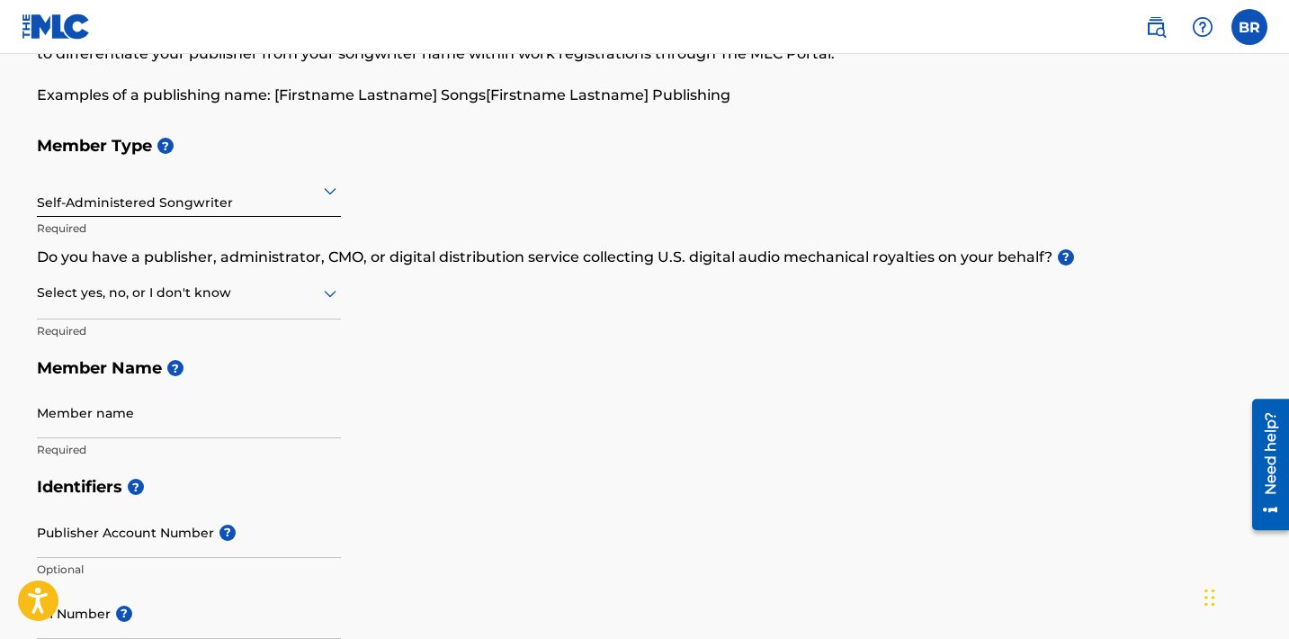
scroll to position [153, 0]
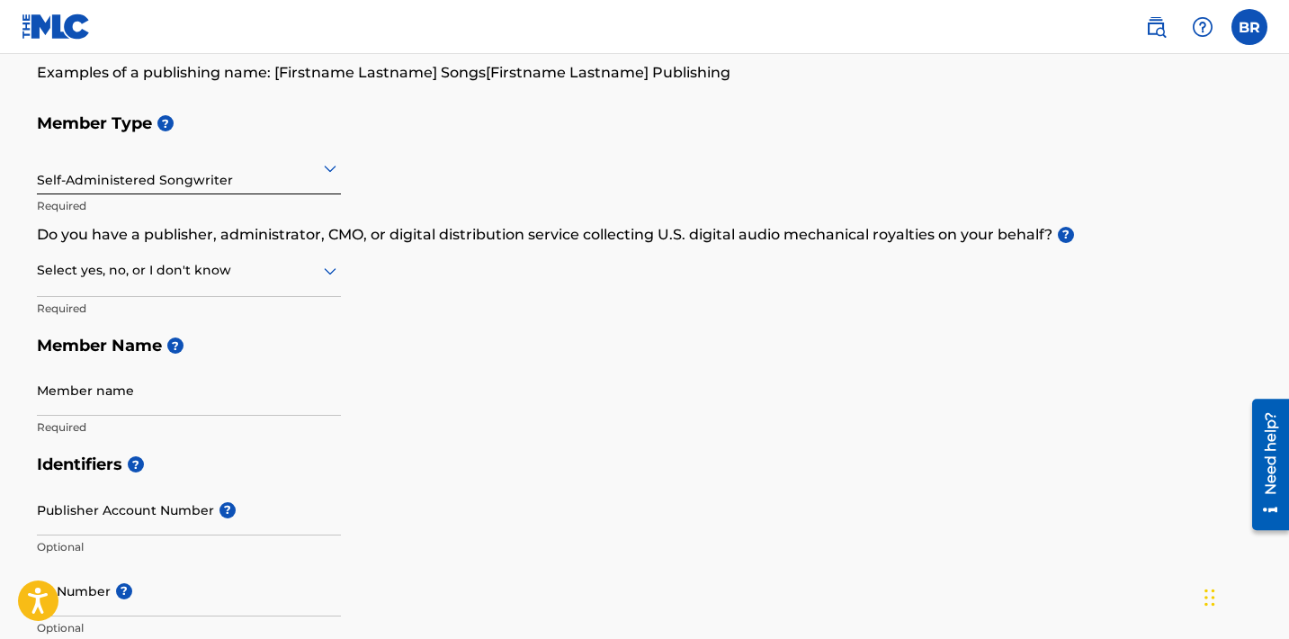
click at [254, 273] on div at bounding box center [189, 270] width 304 height 22
click at [202, 401] on div "I don't know" at bounding box center [189, 398] width 302 height 40
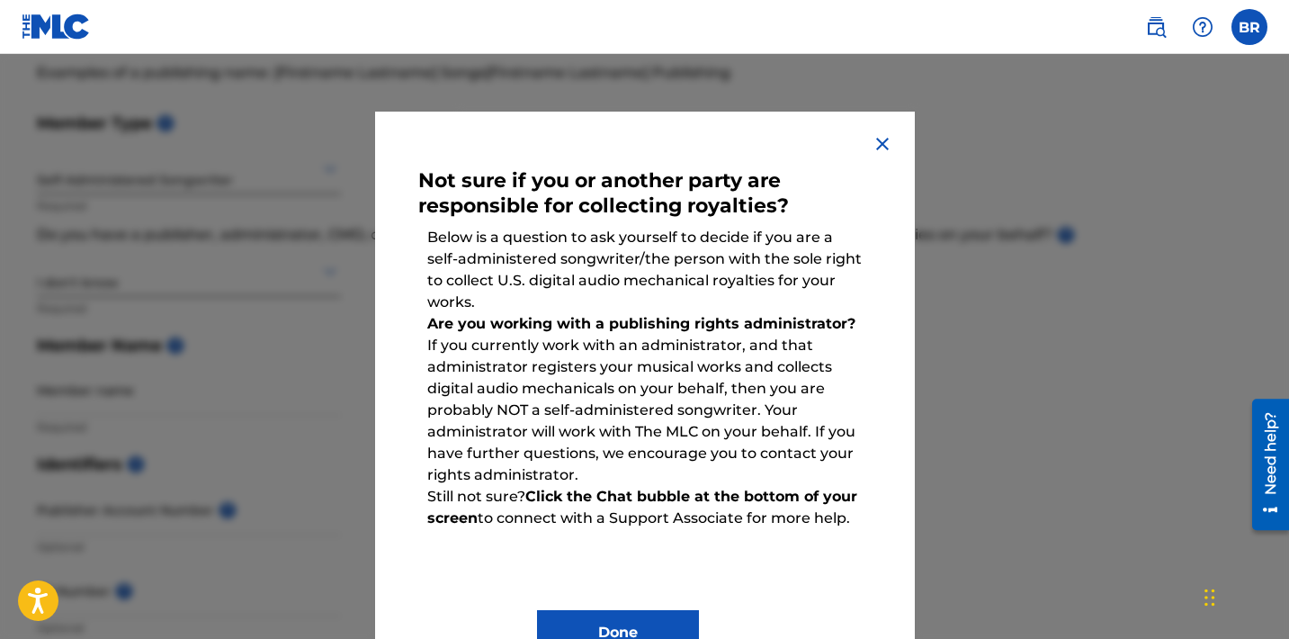
click at [884, 148] on img at bounding box center [883, 144] width 22 height 22
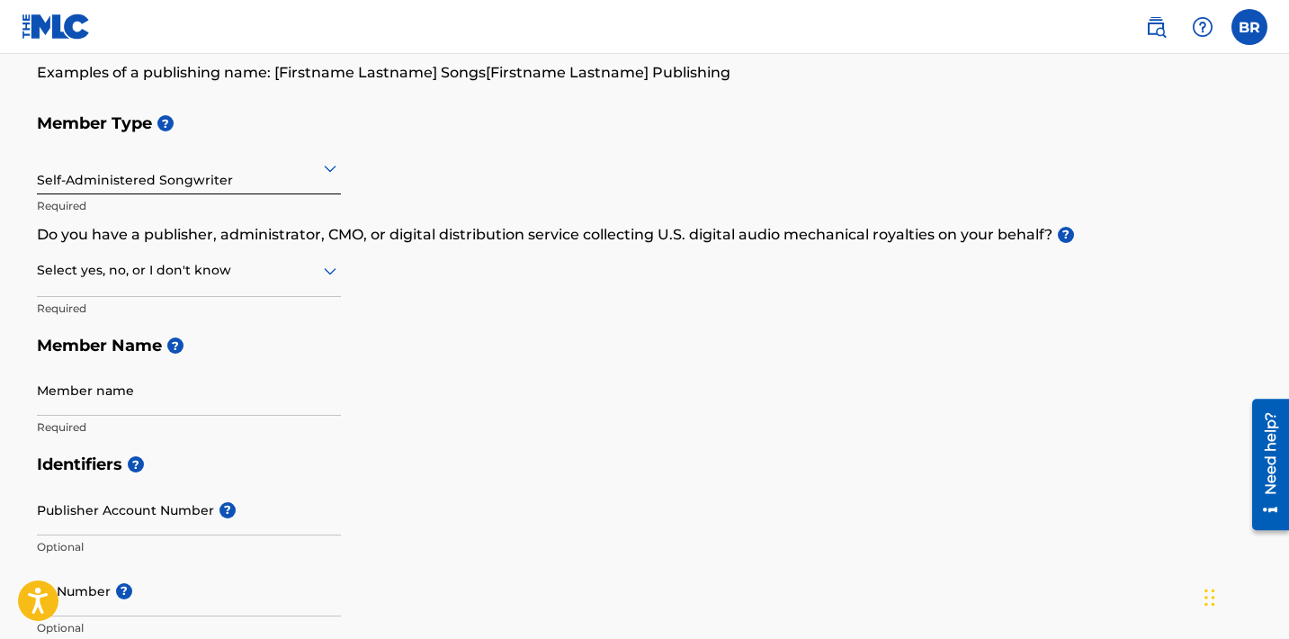
click at [227, 272] on div at bounding box center [189, 270] width 304 height 22
click at [175, 346] on div "No" at bounding box center [189, 357] width 302 height 40
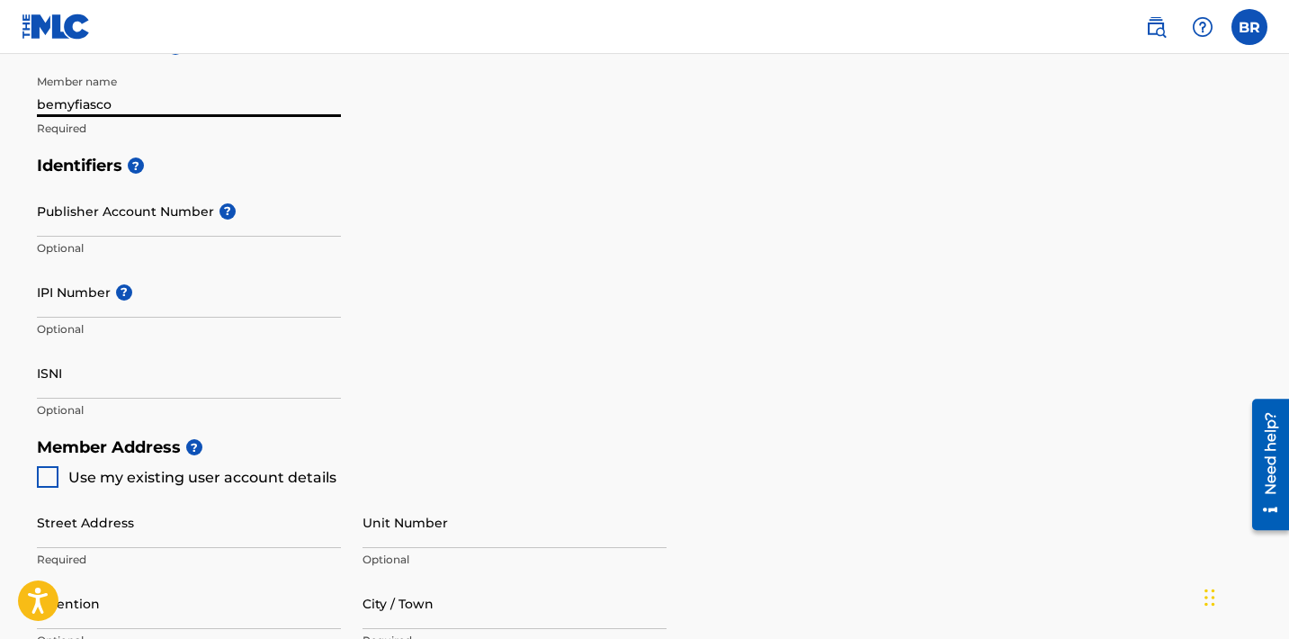
scroll to position [455, 0]
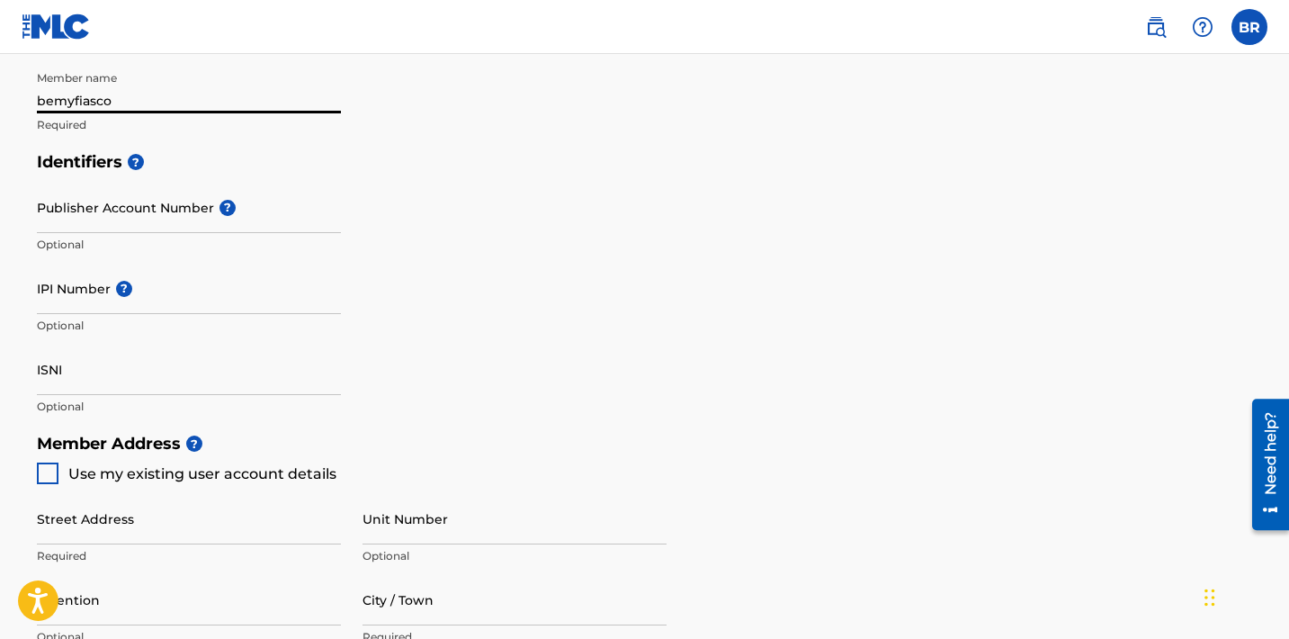
type input "bemyfiasco"
click at [154, 303] on input "IPI Number ?" at bounding box center [189, 288] width 304 height 51
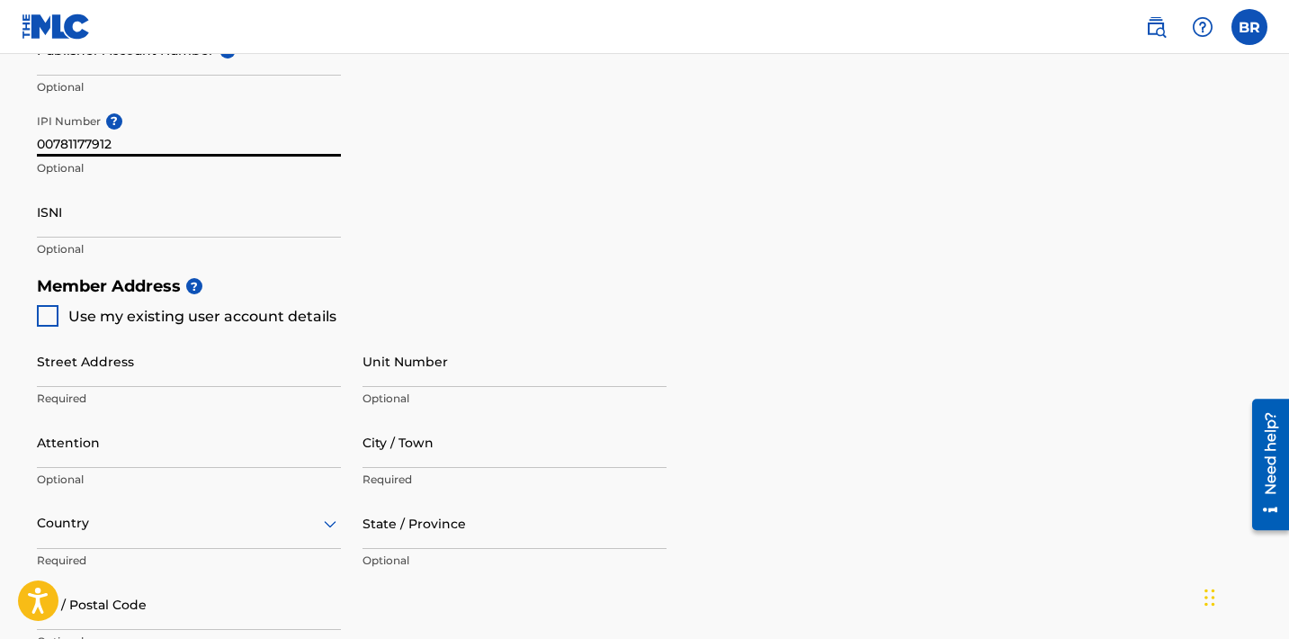
scroll to position [616, 0]
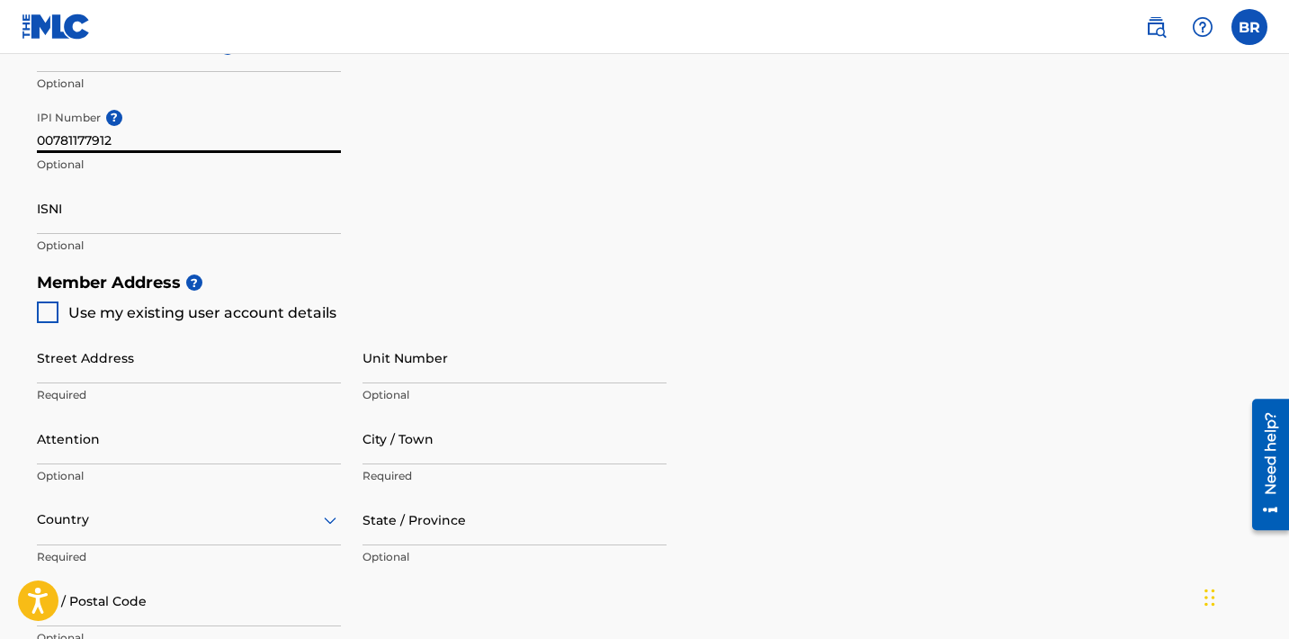
type input "00781177912"
click at [46, 313] on div at bounding box center [48, 312] width 22 height 22
type input "235 [GEOGRAPHIC_DATA]"
type input "Euless"
type input "76040"
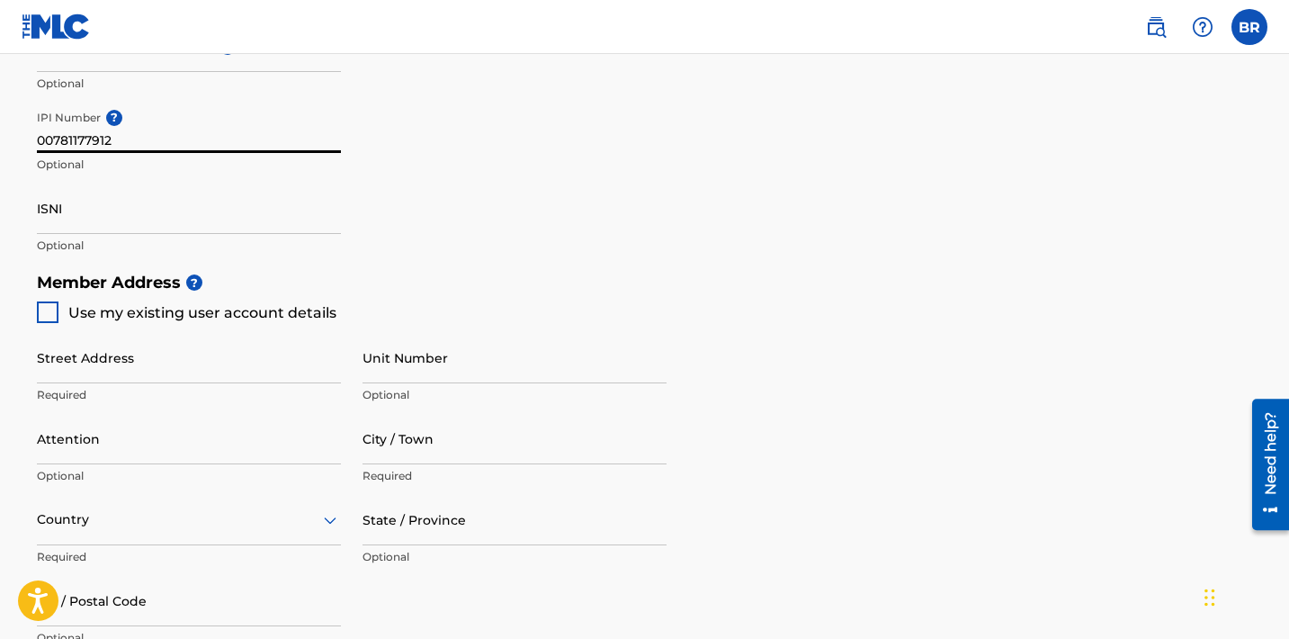
type input "214"
type input "7234742"
type input "[EMAIL_ADDRESS][DOMAIN_NAME]"
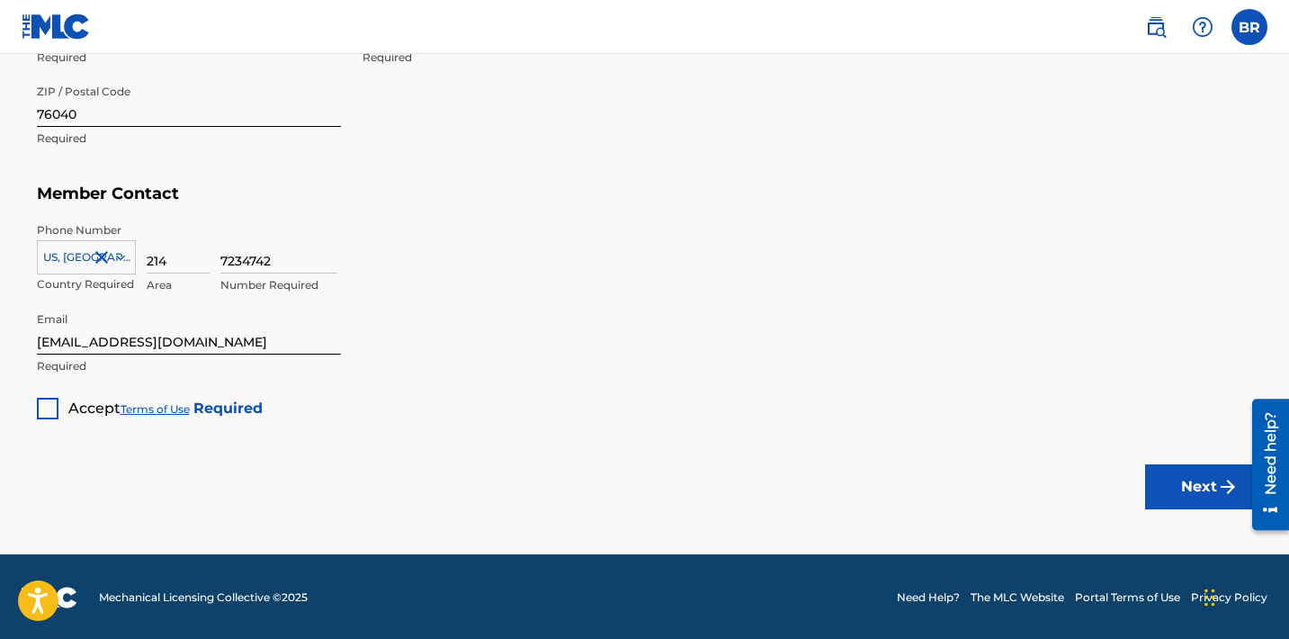
scroll to position [1115, 0]
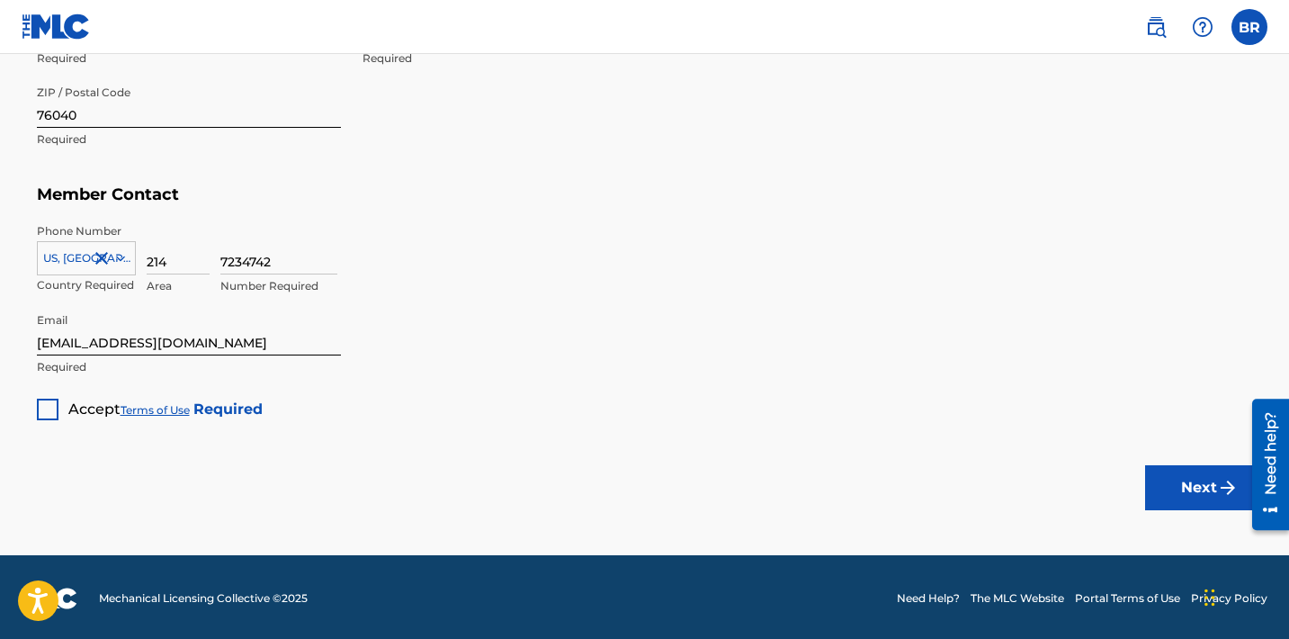
click at [50, 400] on div at bounding box center [48, 410] width 22 height 22
click at [1216, 491] on button "Next" at bounding box center [1199, 487] width 108 height 45
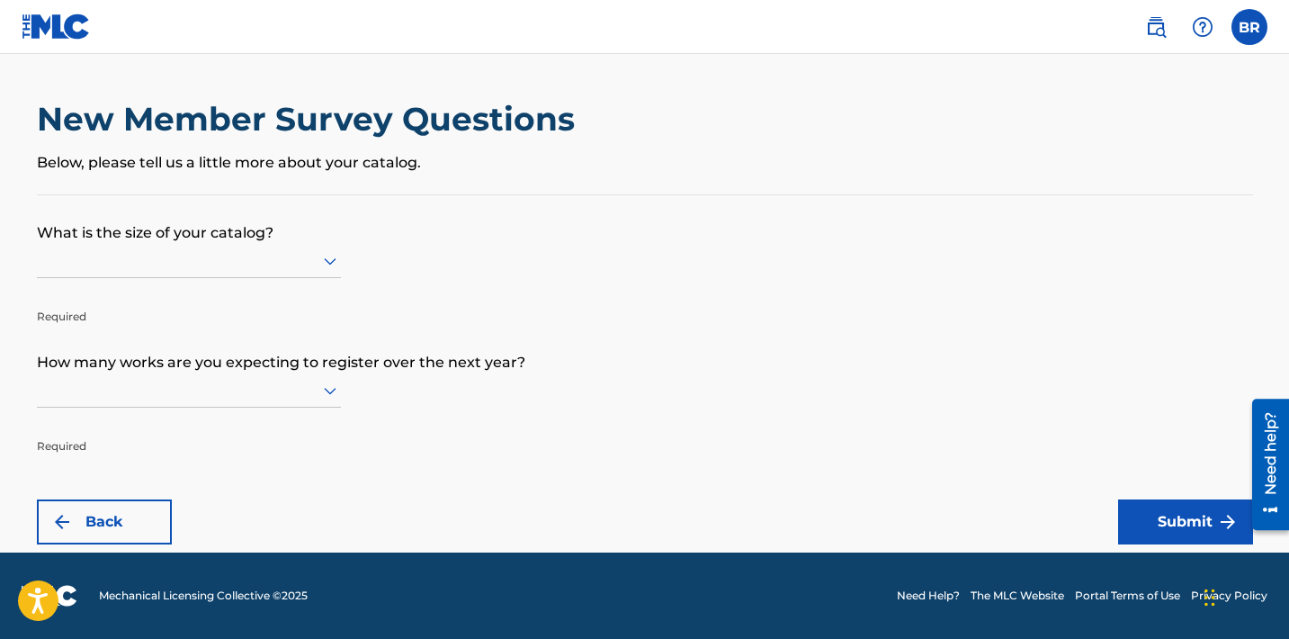
click at [245, 278] on div at bounding box center [189, 261] width 304 height 34
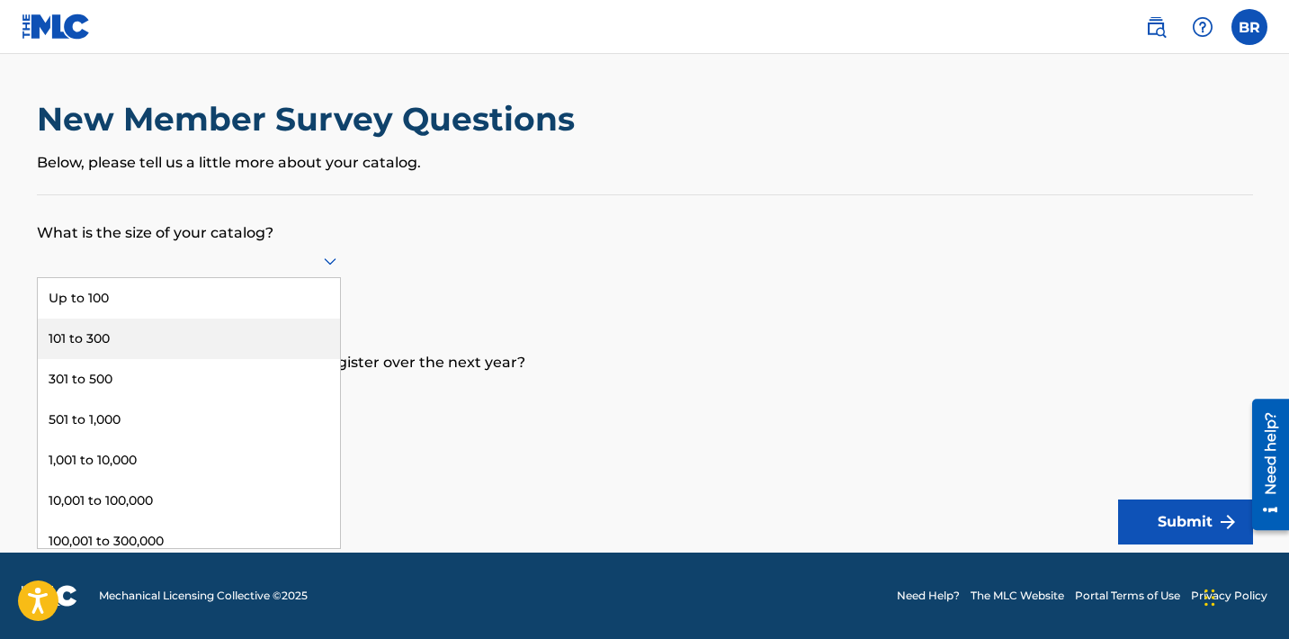
click at [212, 343] on div "101 to 300" at bounding box center [189, 339] width 302 height 40
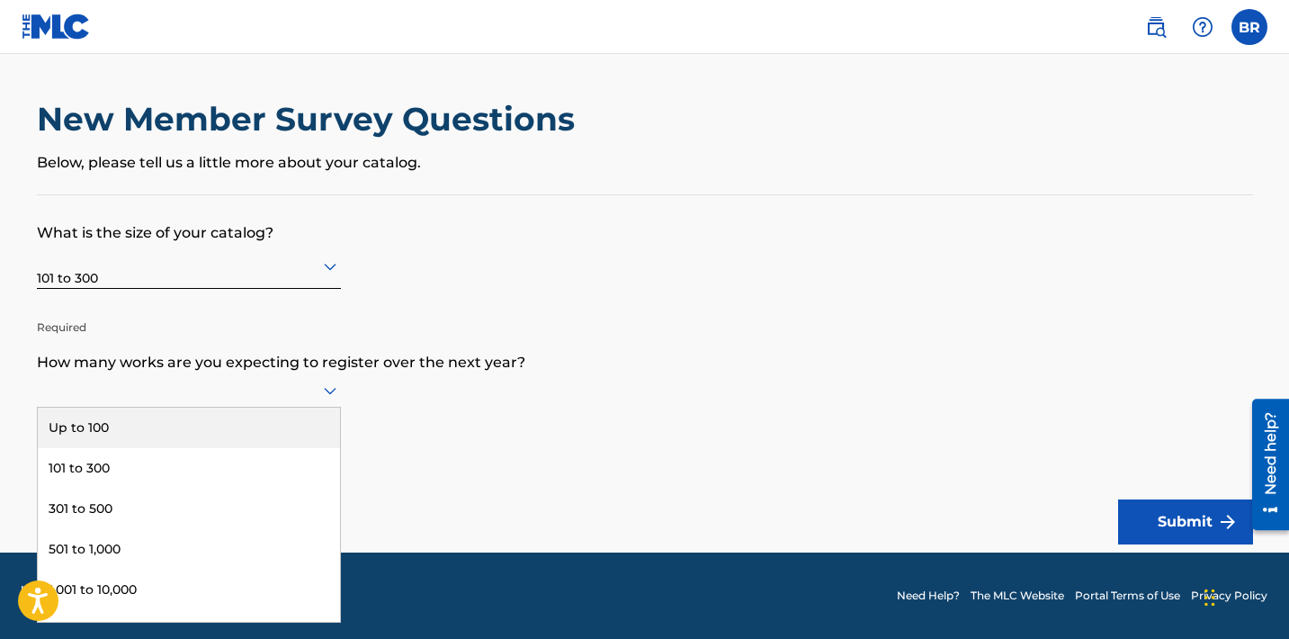
click at [224, 401] on div at bounding box center [189, 390] width 304 height 22
click at [203, 436] on div "Up to 100" at bounding box center [189, 428] width 302 height 40
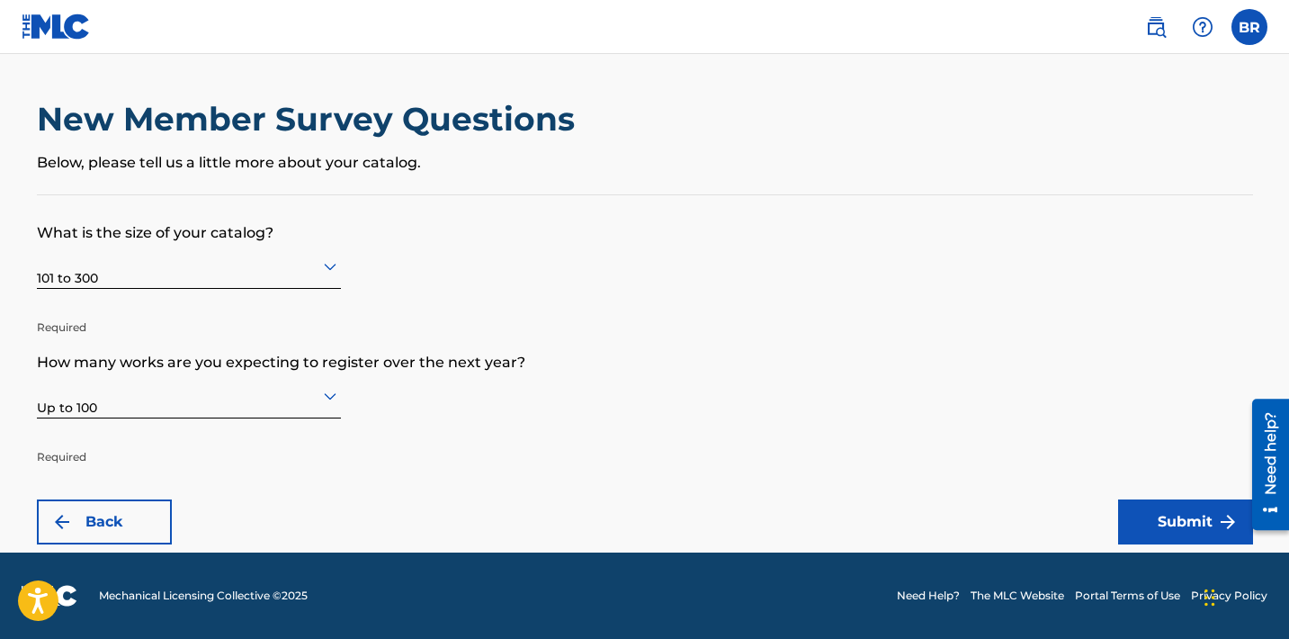
scroll to position [0, 0]
click at [1137, 527] on button "Submit" at bounding box center [1185, 521] width 135 height 45
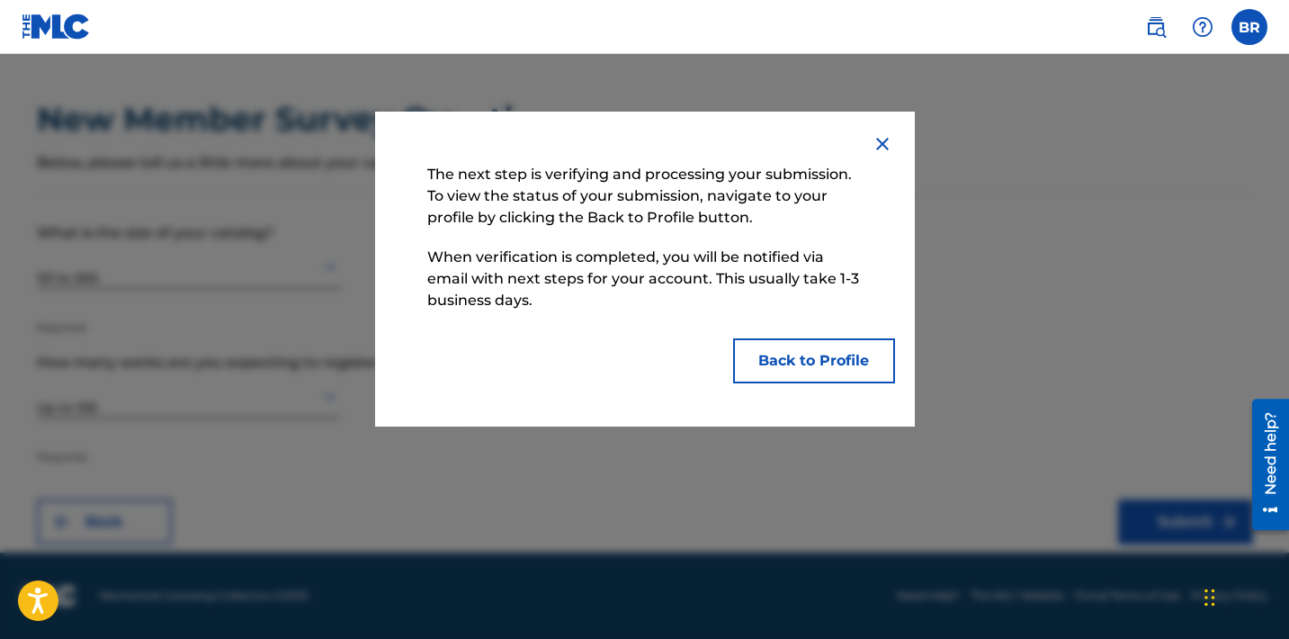
click at [840, 358] on button "Back to Profile" at bounding box center [814, 360] width 162 height 45
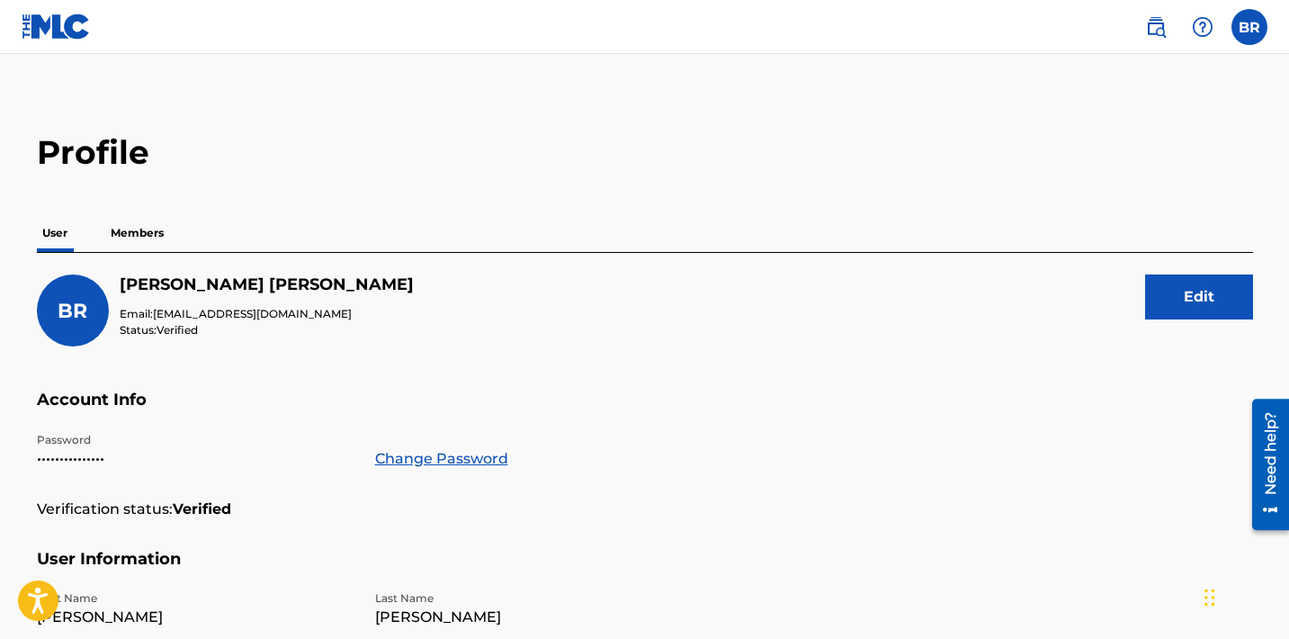
scroll to position [6, 0]
